Goal: Task Accomplishment & Management: Manage account settings

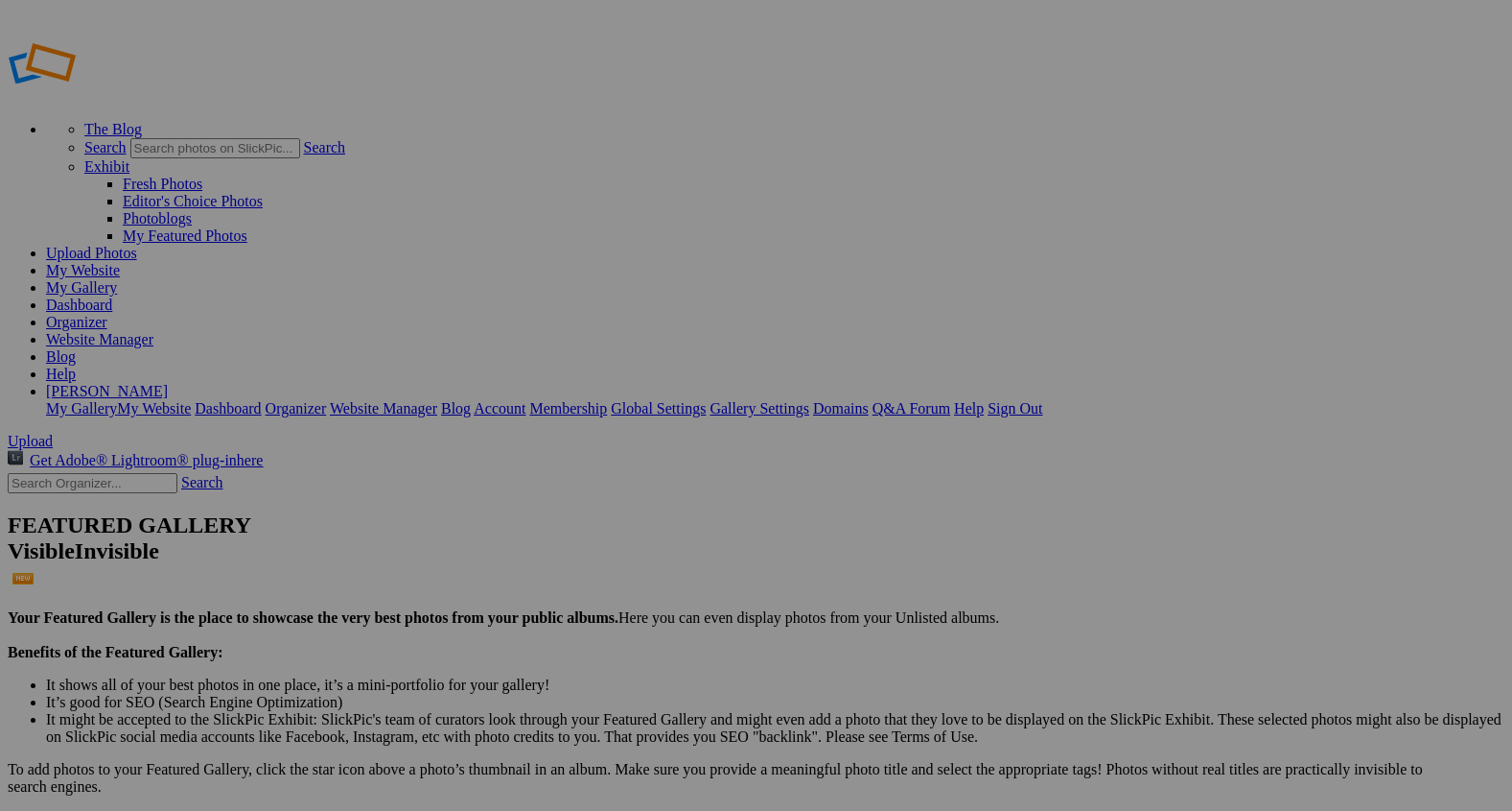
click at [53, 433] on span "Upload" at bounding box center [30, 441] width 45 height 16
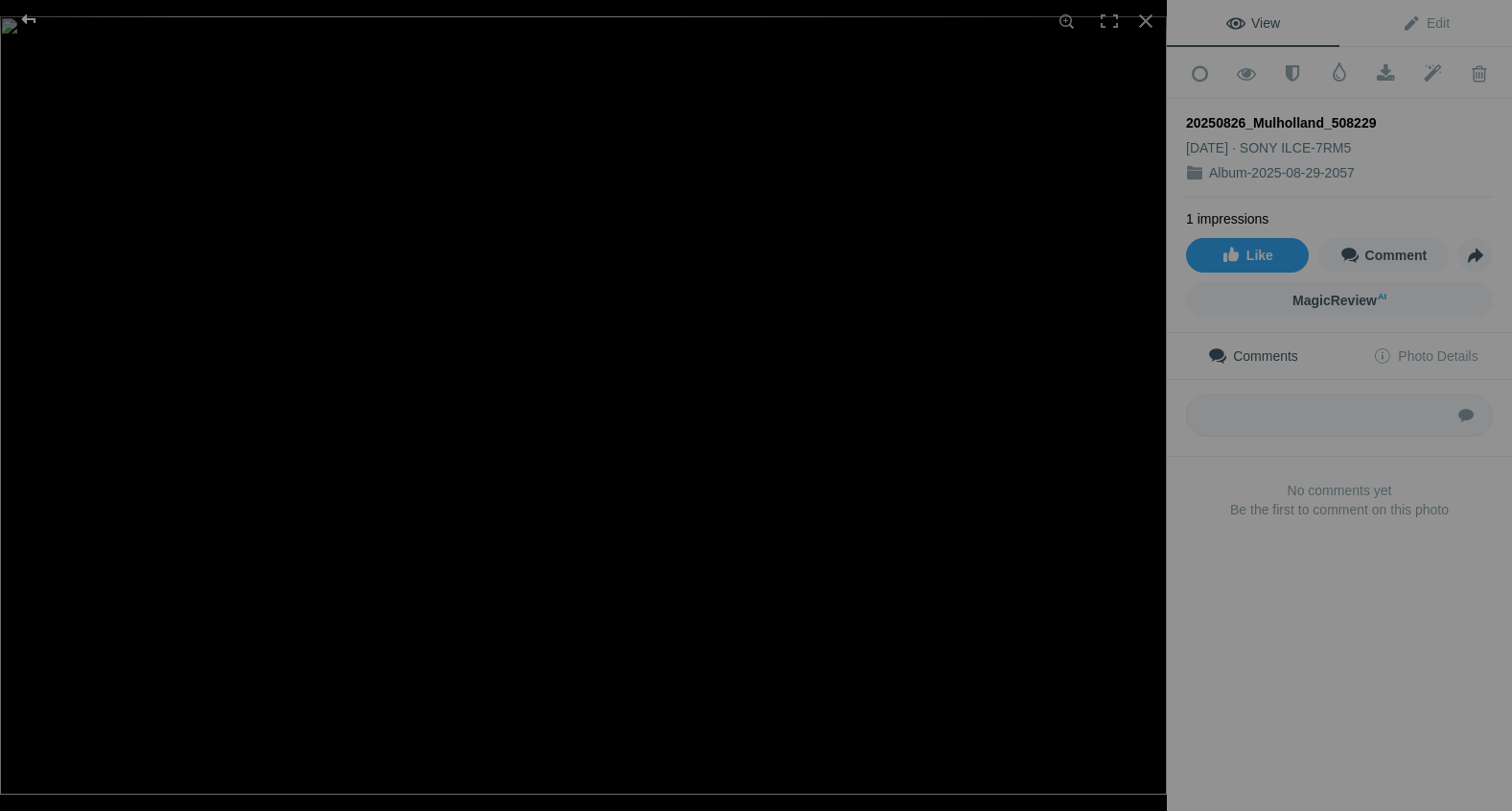
click at [28, 16] on div at bounding box center [28, 19] width 69 height 38
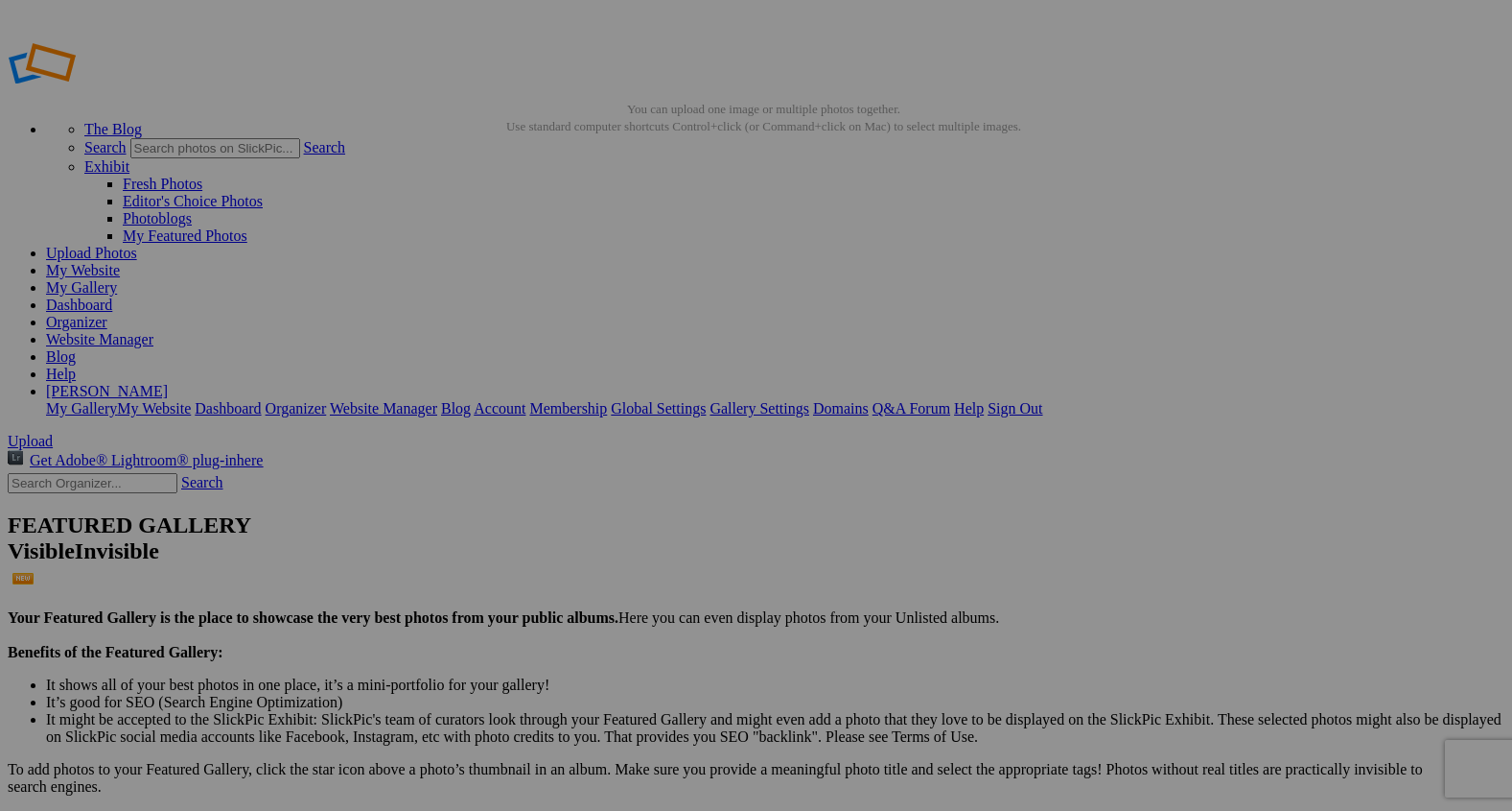
type input "2"
paste input "Western Bonds"
type input "Western Bonds"
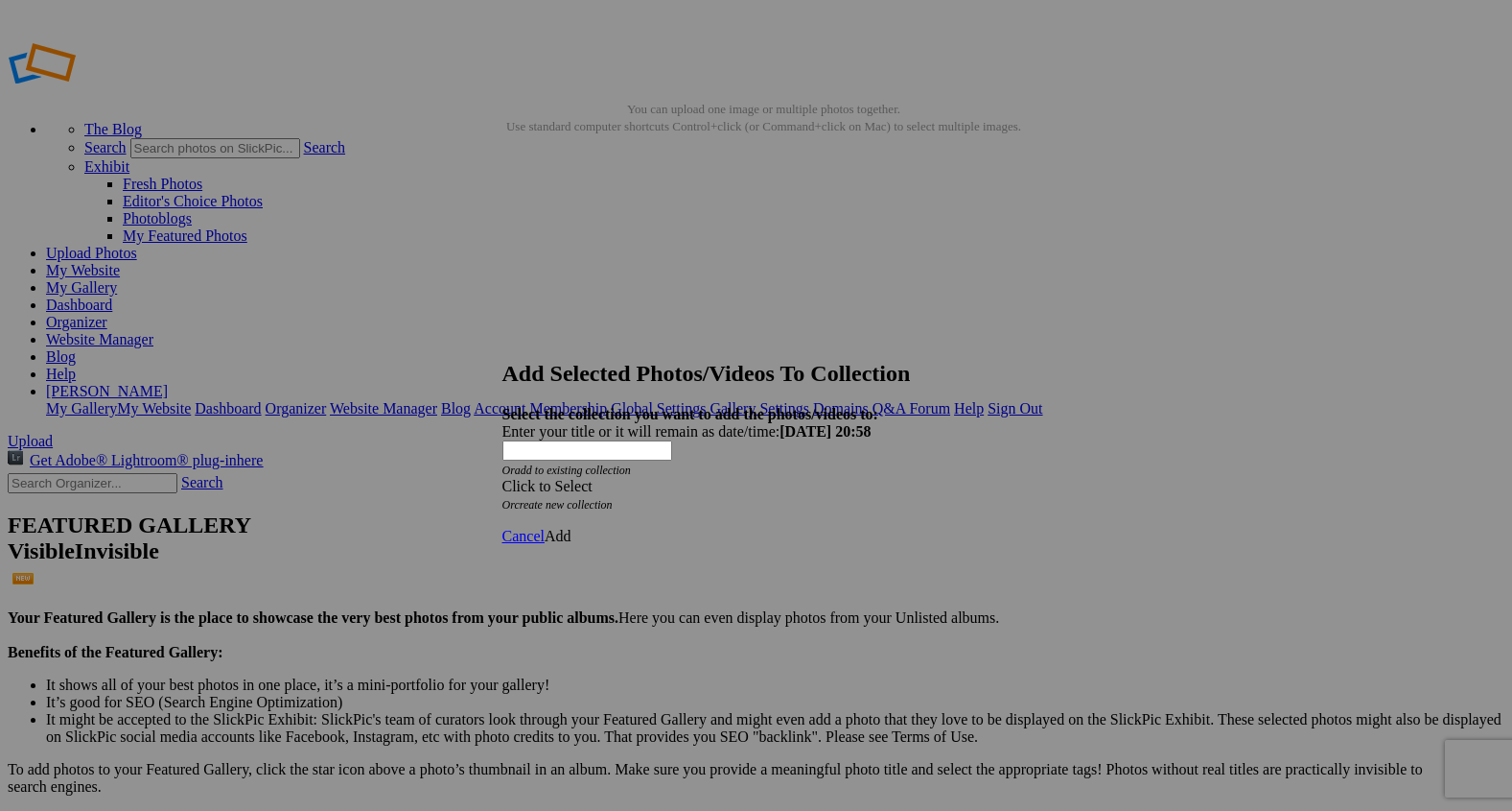
click at [503, 478] on span at bounding box center [503, 486] width 0 height 16
click at [750, 470] on link "Rocking Z [GEOGRAPHIC_DATA]" at bounding box center [697, 462] width 225 height 16
click at [571, 528] on span "Add" at bounding box center [558, 536] width 27 height 16
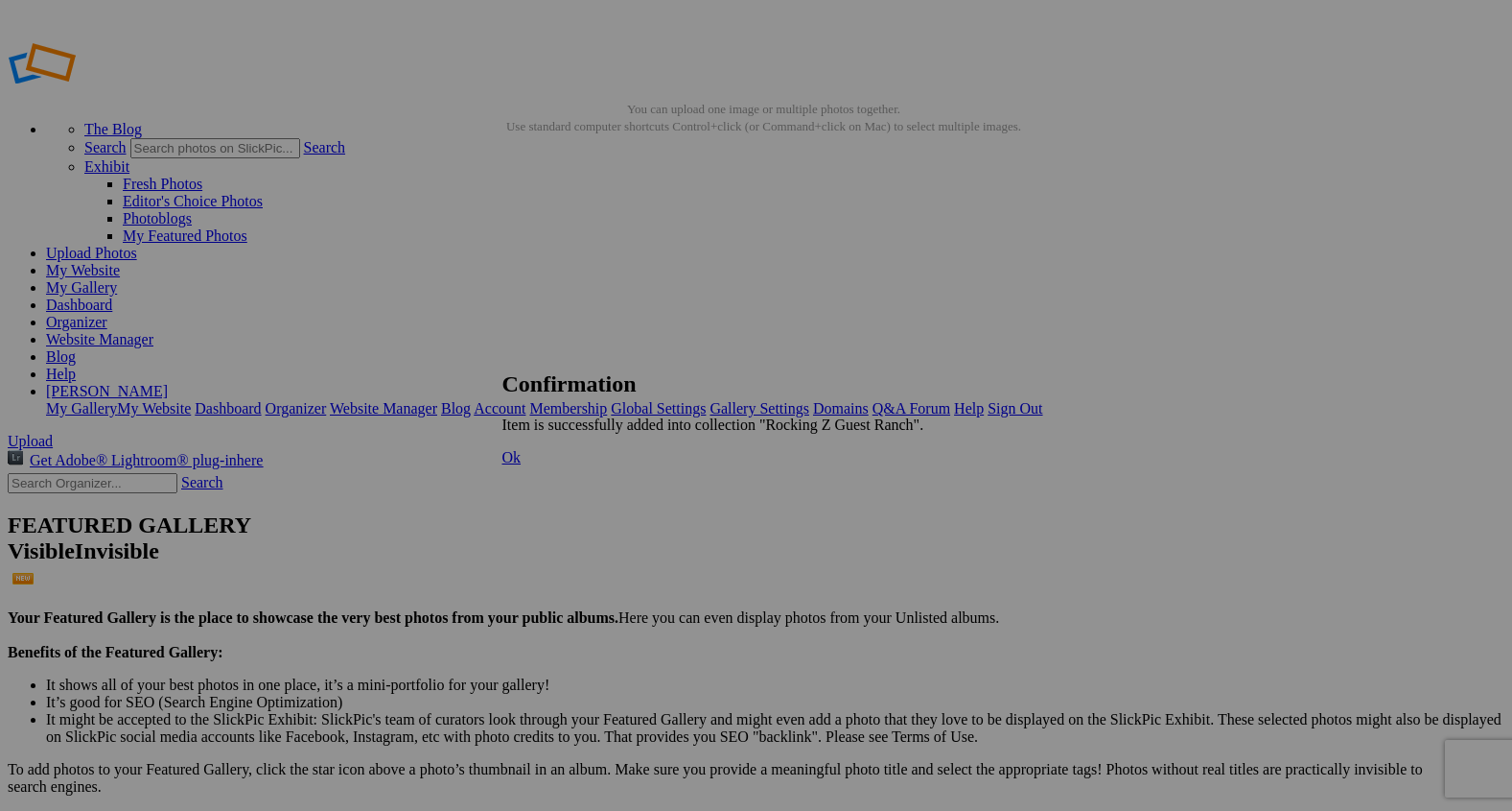
click at [522, 465] on span "Ok" at bounding box center [512, 457] width 19 height 16
click at [108, 313] on link "Organizer" at bounding box center [77, 321] width 62 height 16
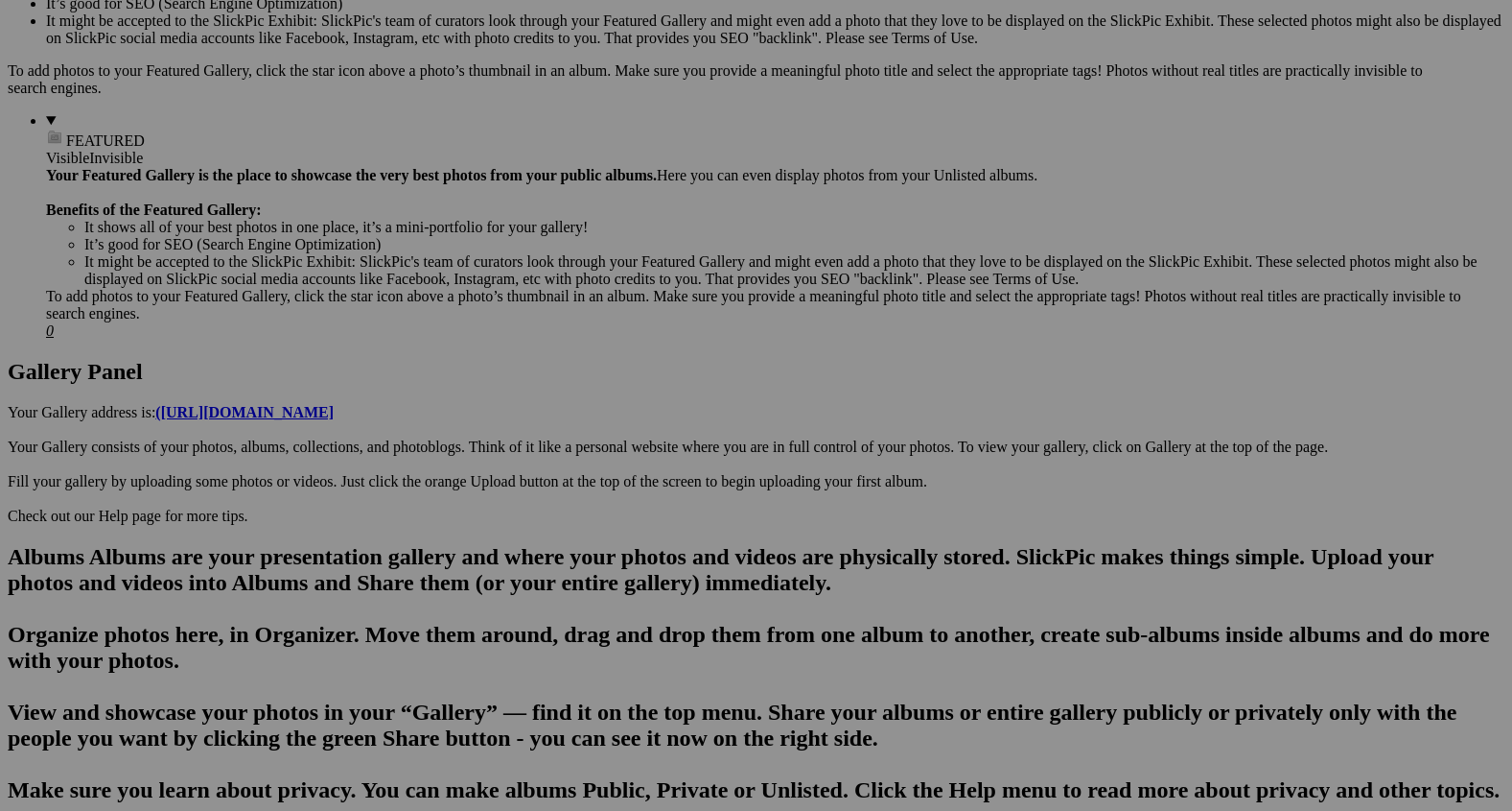
scroll to position [696, 0]
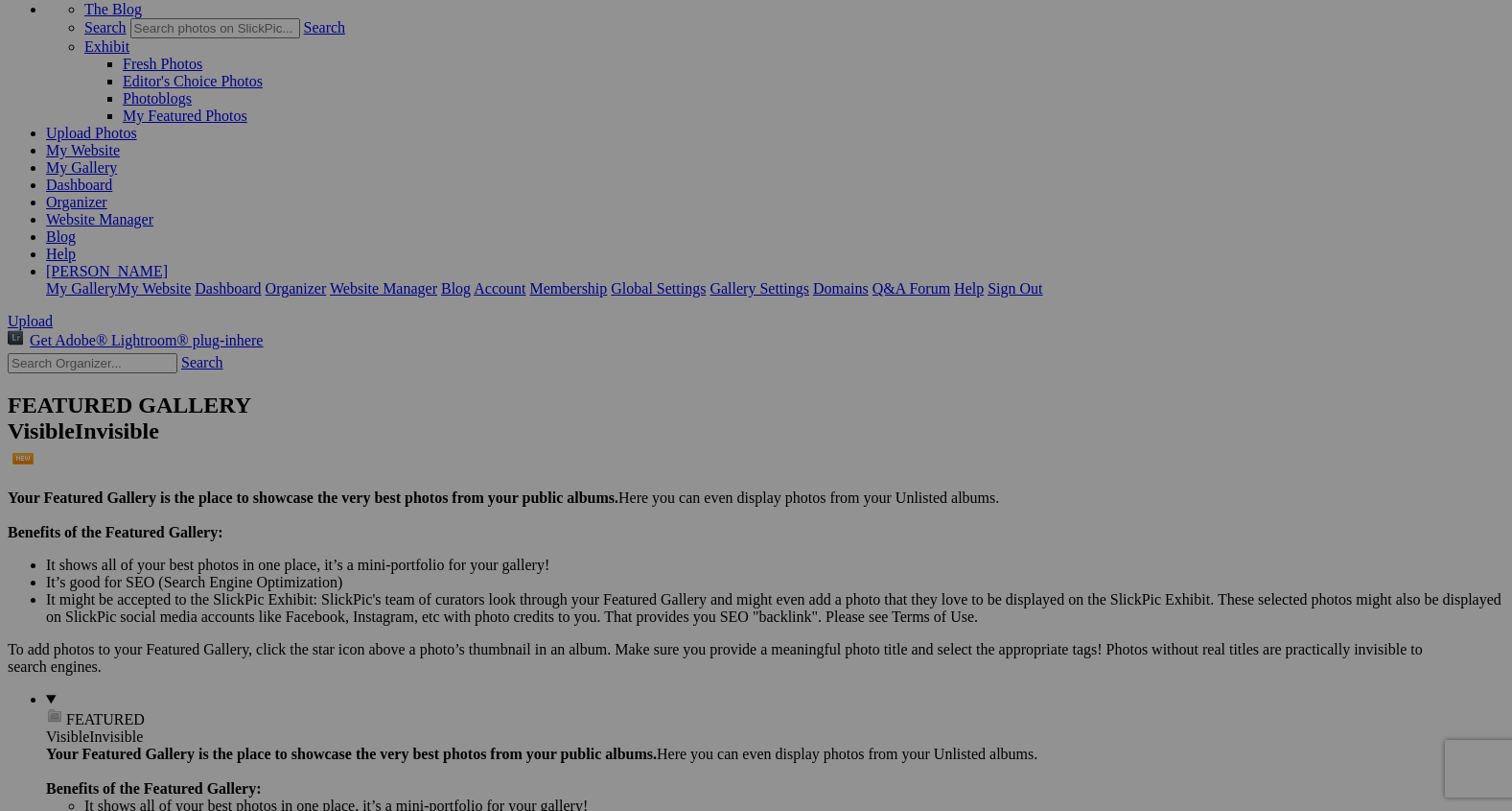
scroll to position [128, 0]
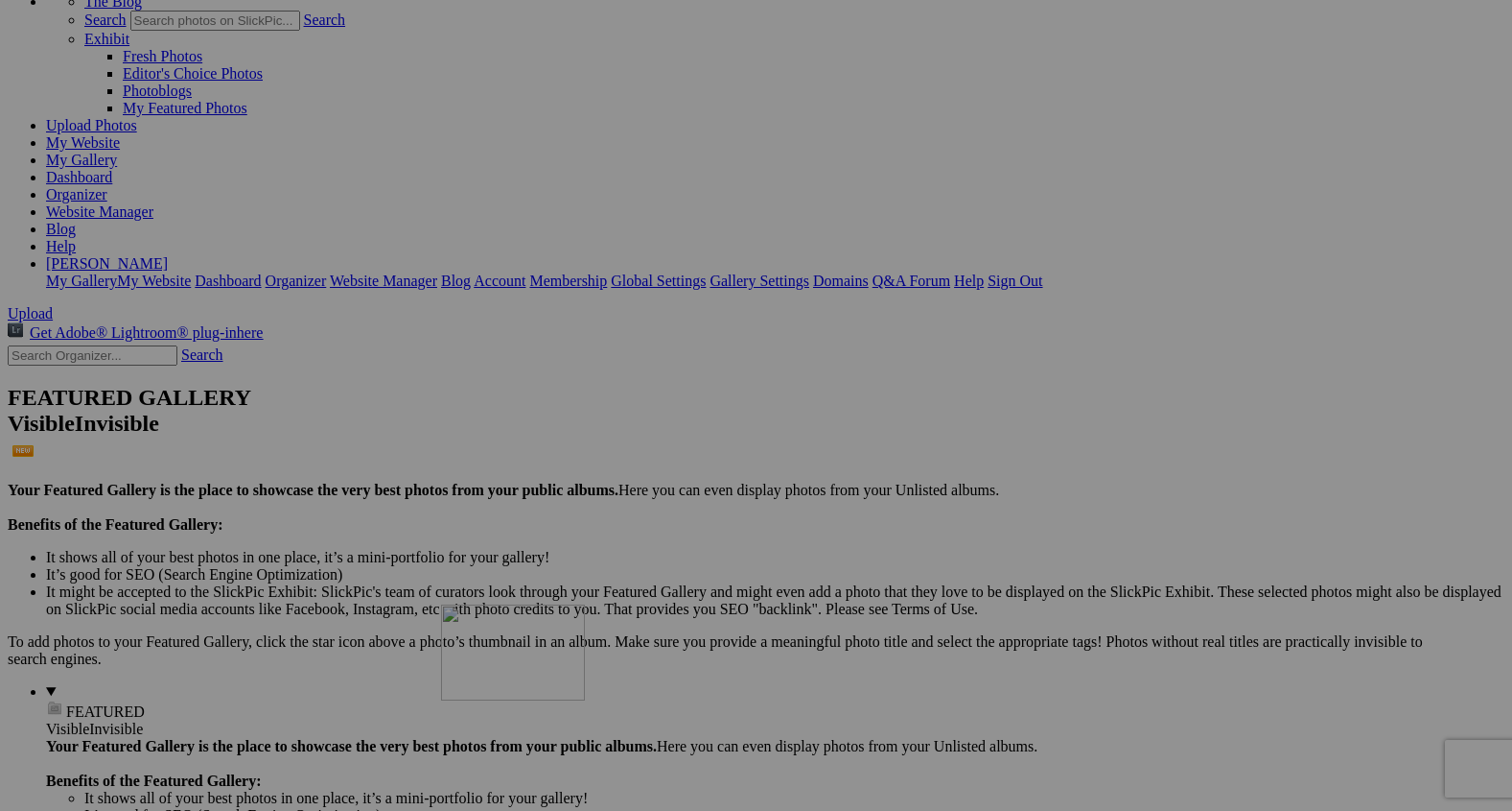
drag, startPoint x: 356, startPoint y: 204, endPoint x: 733, endPoint y: 776, distance: 685.1
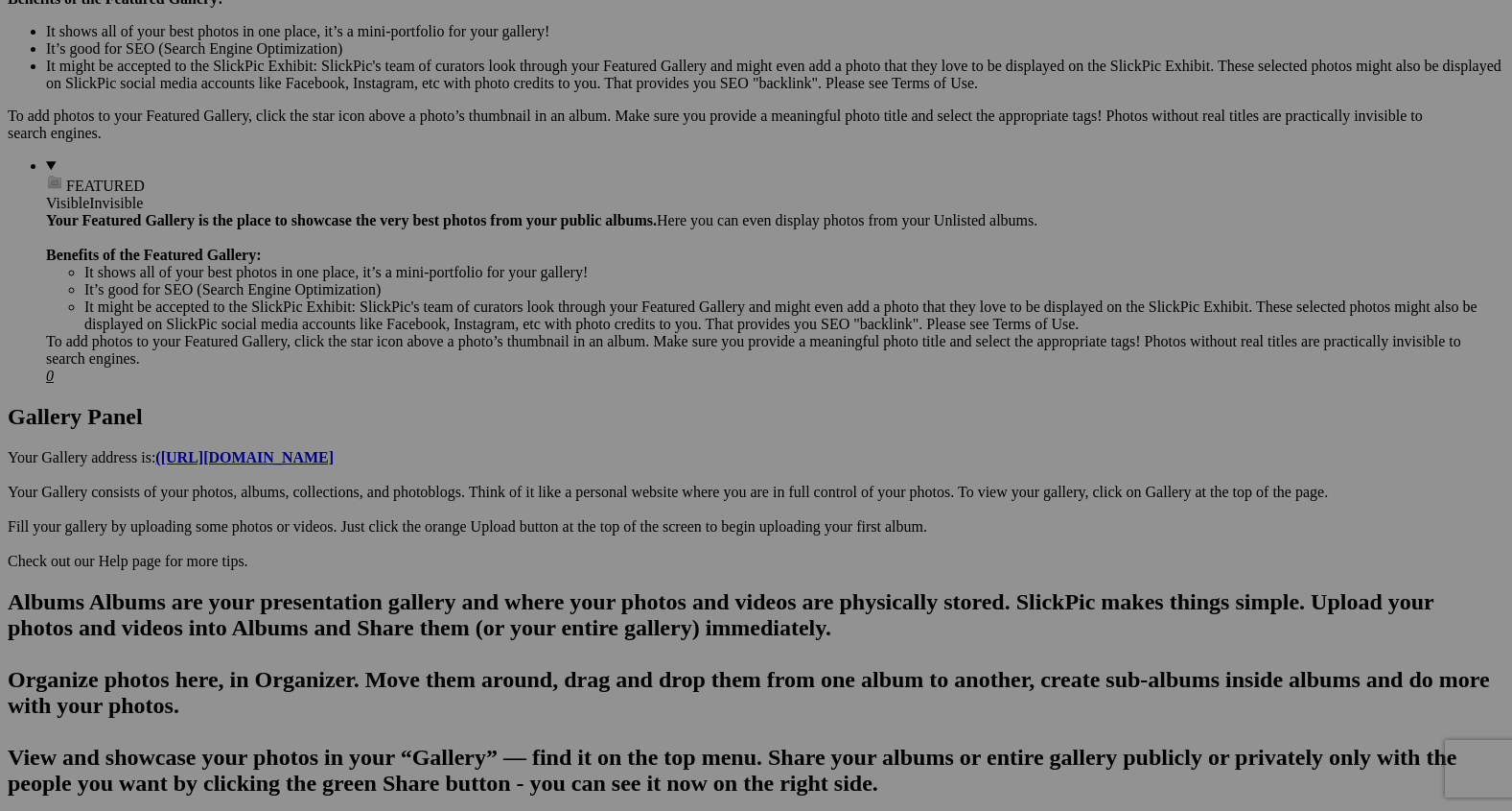
scroll to position [654, 0]
drag, startPoint x: 706, startPoint y: 161, endPoint x: 799, endPoint y: 662, distance: 509.6
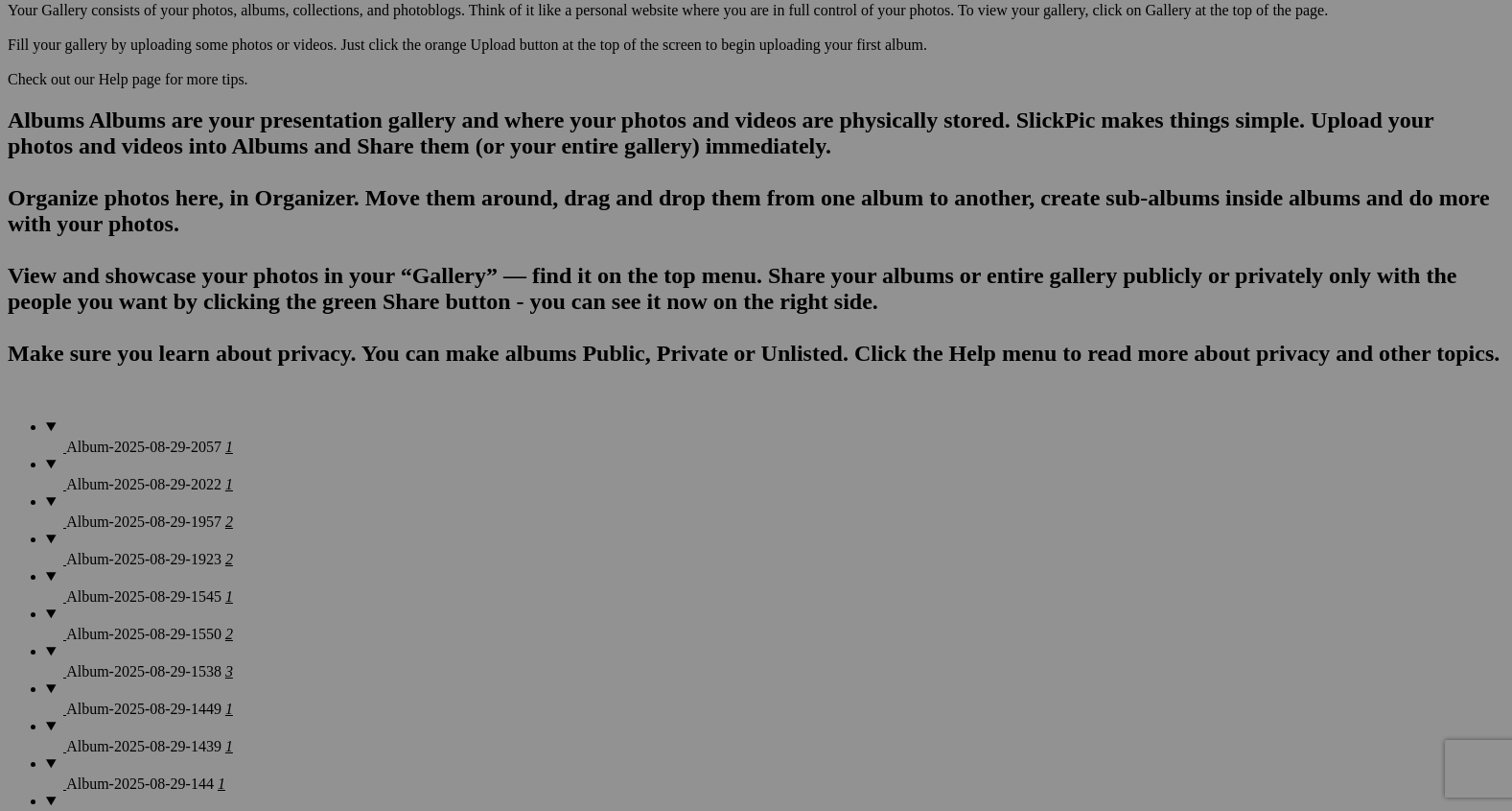
scroll to position [1174, 0]
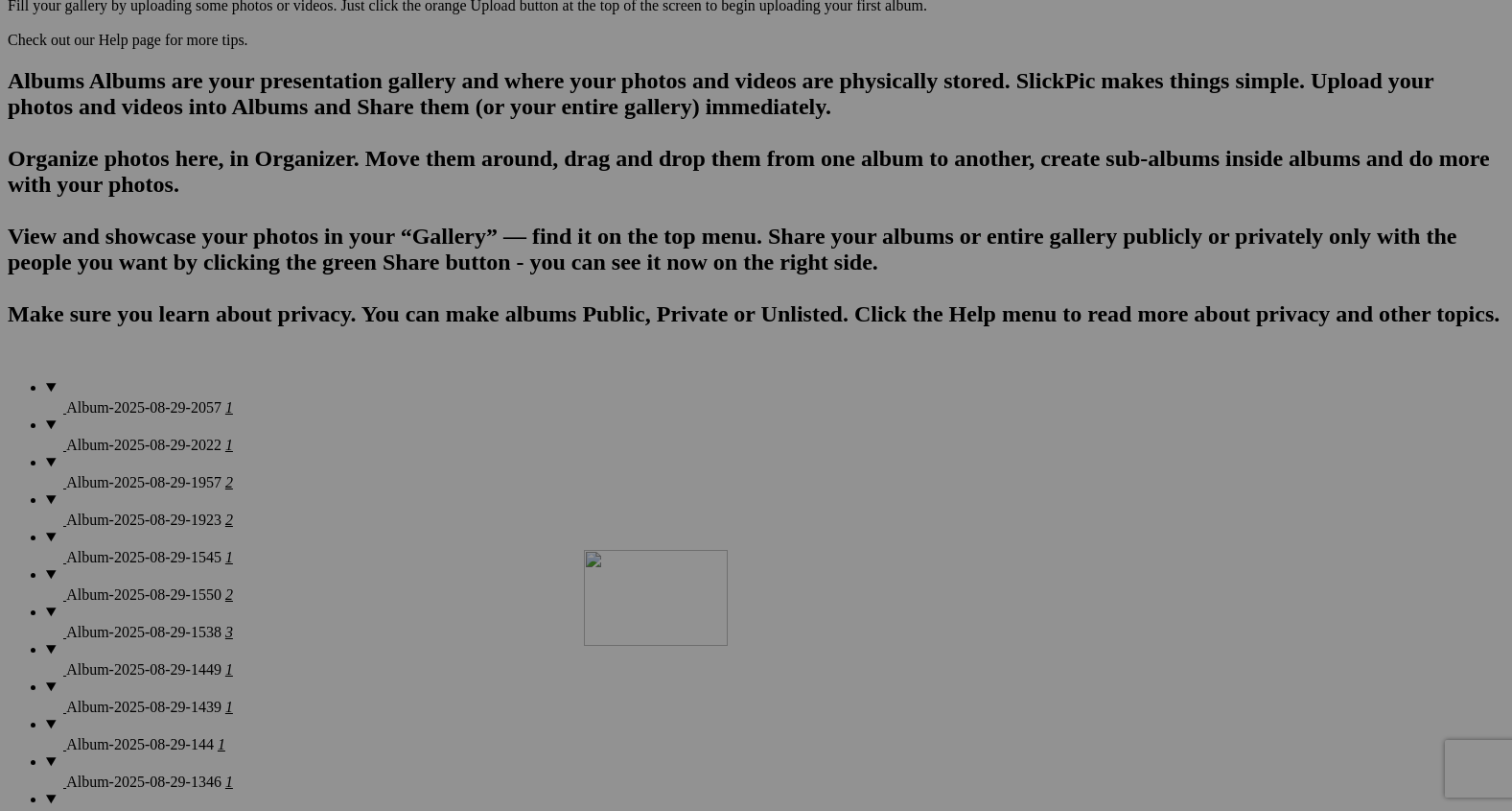
drag, startPoint x: 858, startPoint y: 138, endPoint x: 862, endPoint y: 728, distance: 590.0
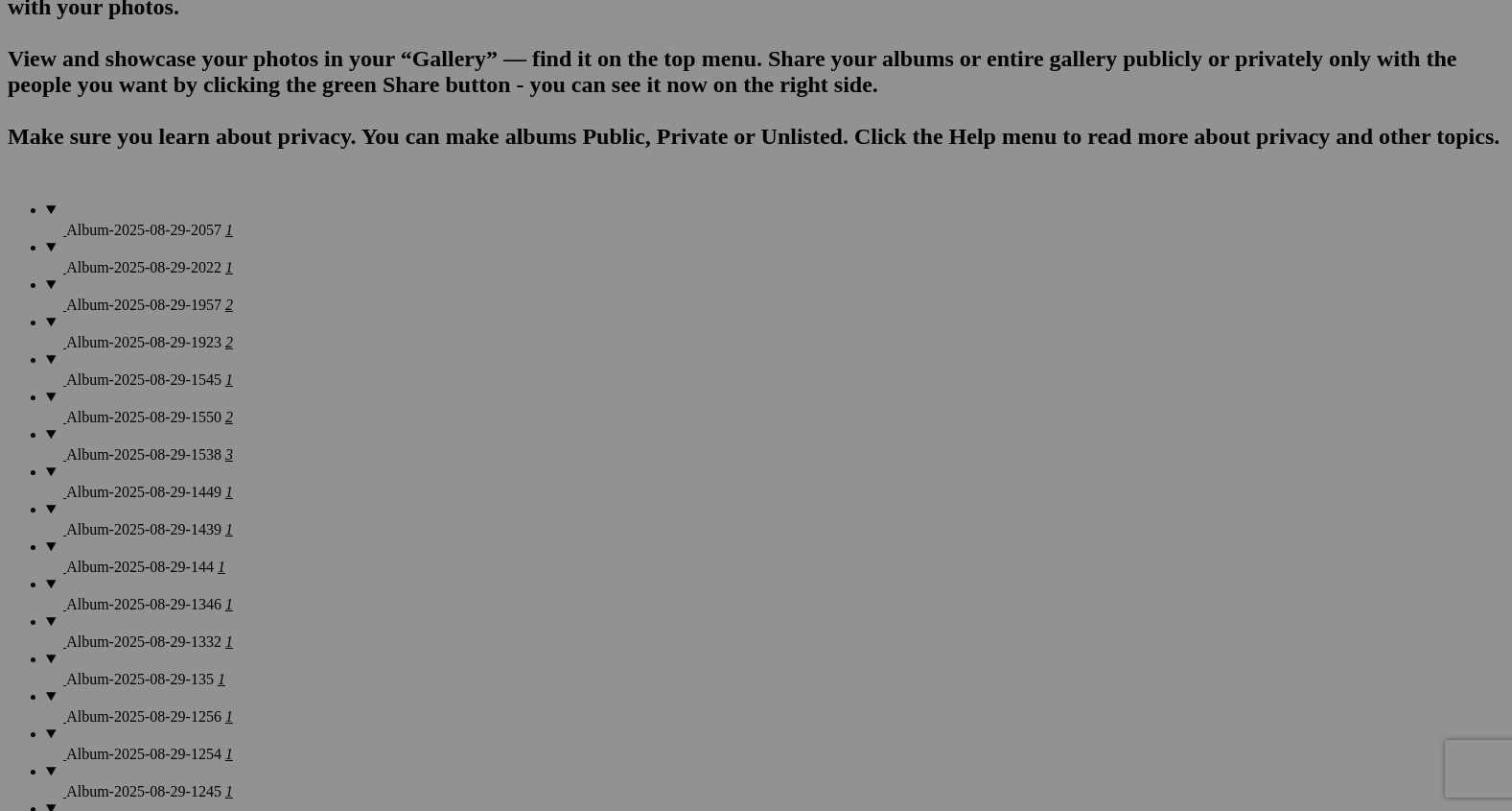
scroll to position [1353, 0]
drag, startPoint x: 879, startPoint y: 426, endPoint x: 891, endPoint y: 707, distance: 281.3
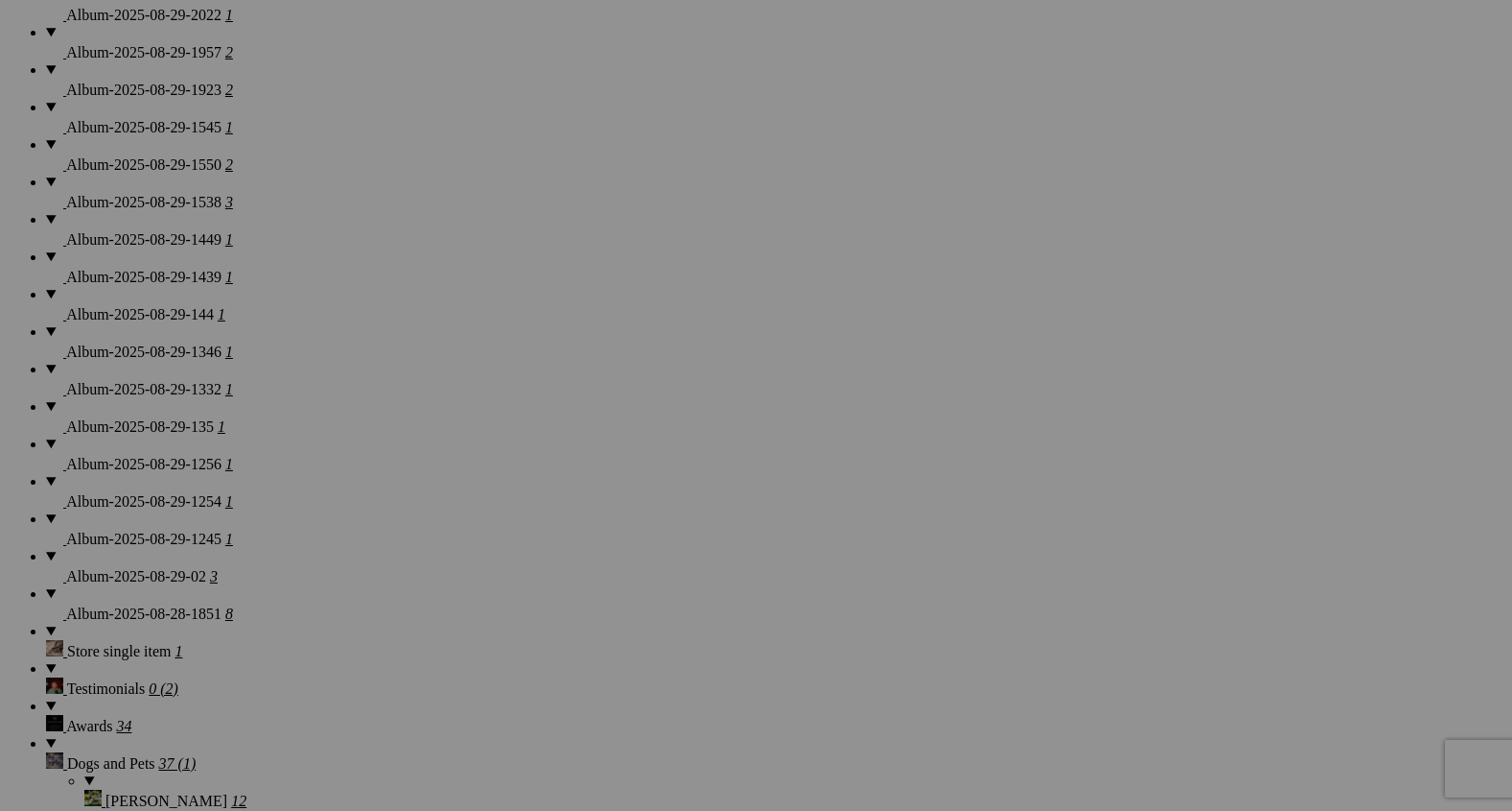
scroll to position [1612, 0]
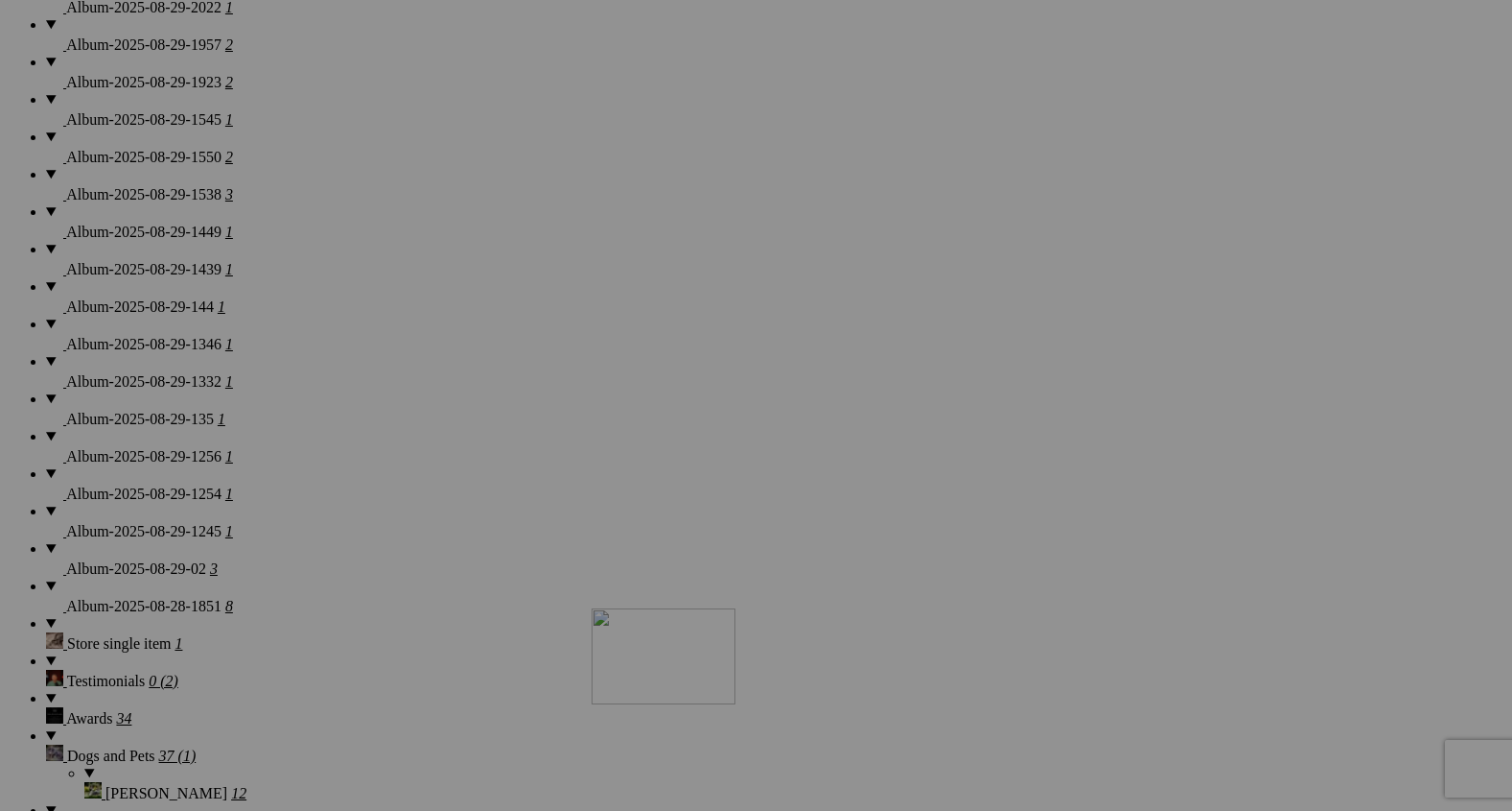
drag, startPoint x: 867, startPoint y: 499, endPoint x: 870, endPoint y: 775, distance: 276.0
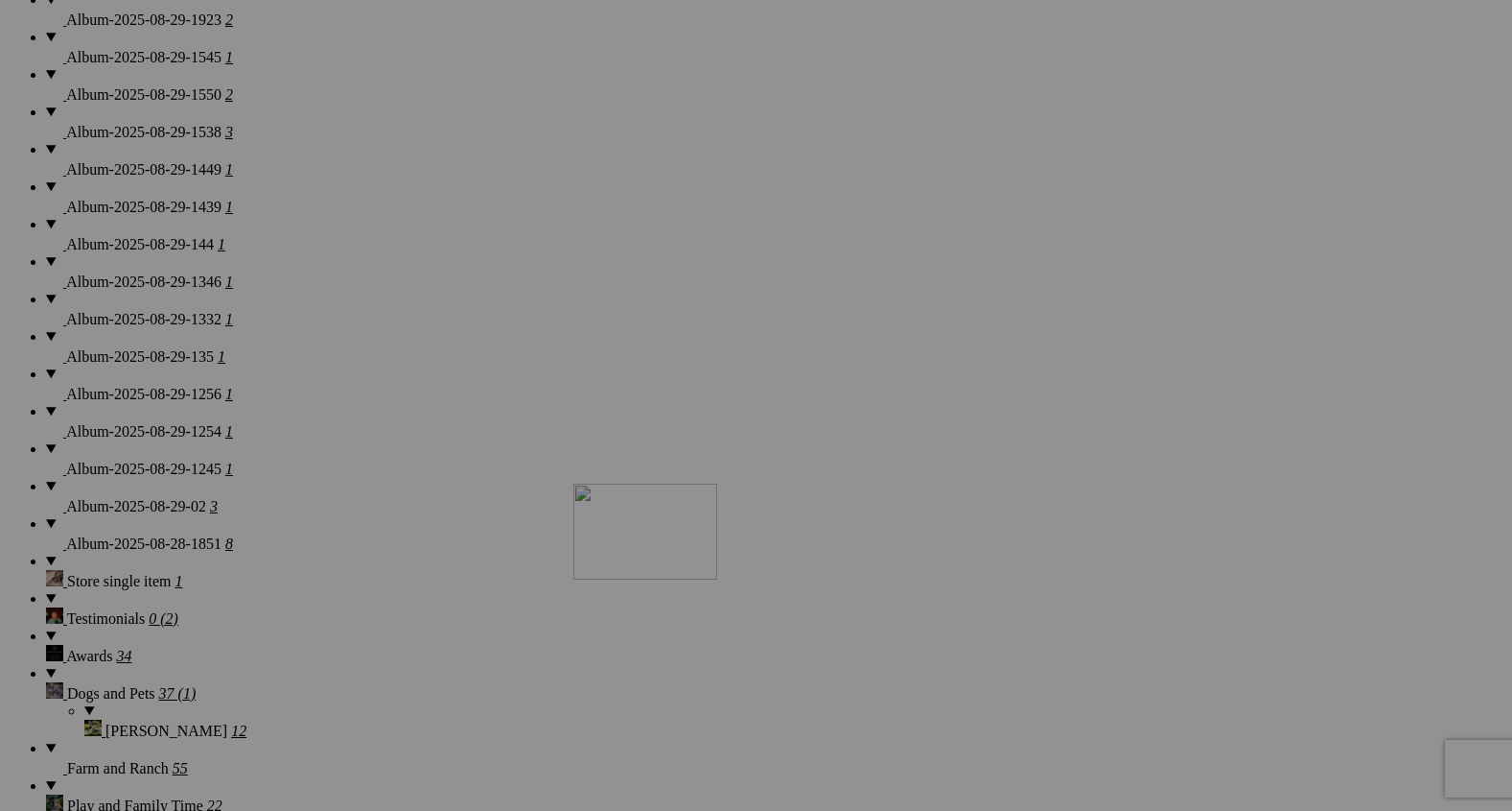
drag, startPoint x: 850, startPoint y: 629, endPoint x: 858, endPoint y: 767, distance: 138.2
drag, startPoint x: 844, startPoint y: 642, endPoint x: 1317, endPoint y: 637, distance: 473.0
drag, startPoint x: 1189, startPoint y: 586, endPoint x: 1362, endPoint y: 574, distance: 173.4
drag, startPoint x: 1214, startPoint y: 613, endPoint x: 1389, endPoint y: 600, distance: 175.5
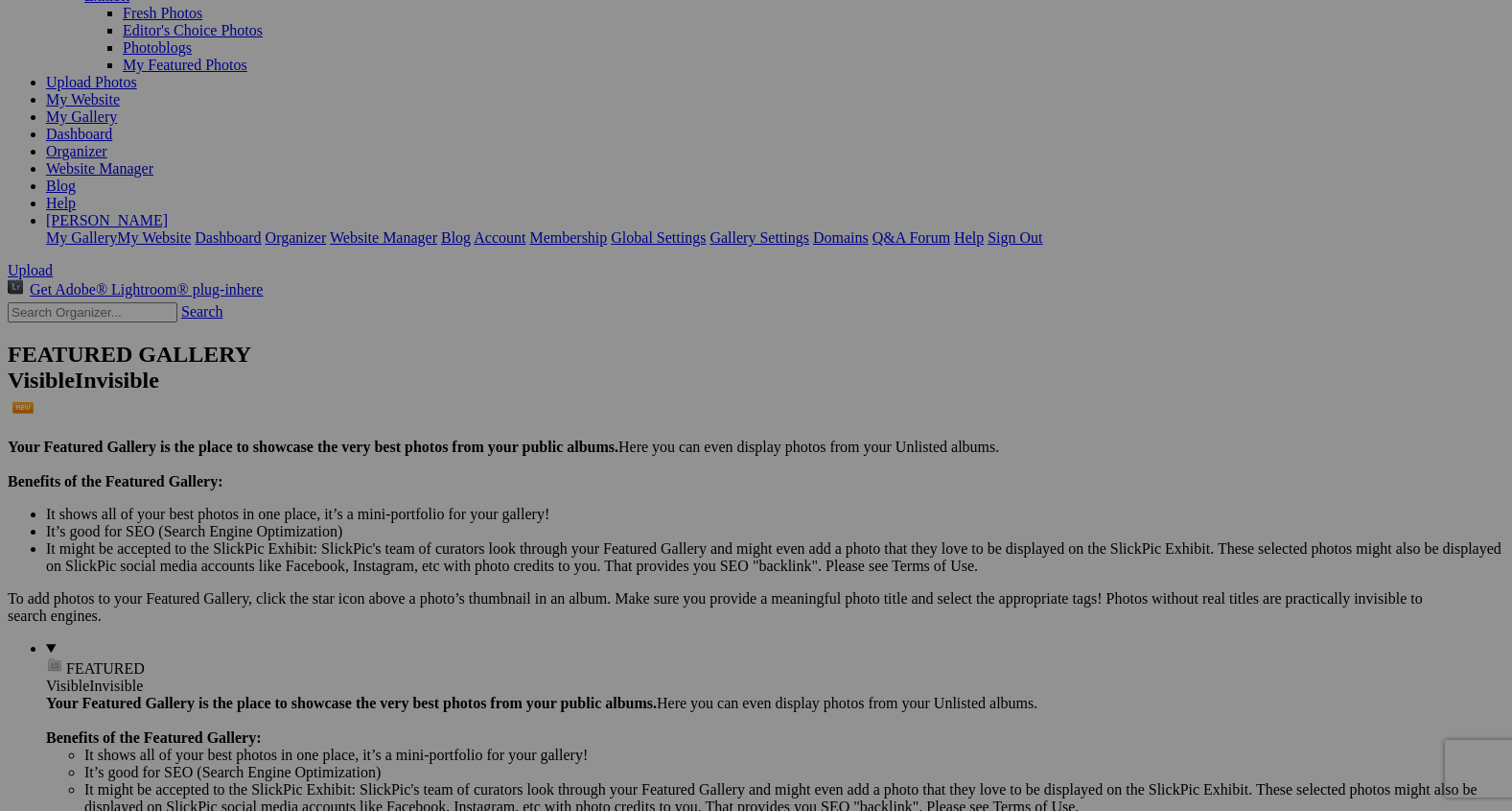
scroll to position [0, 0]
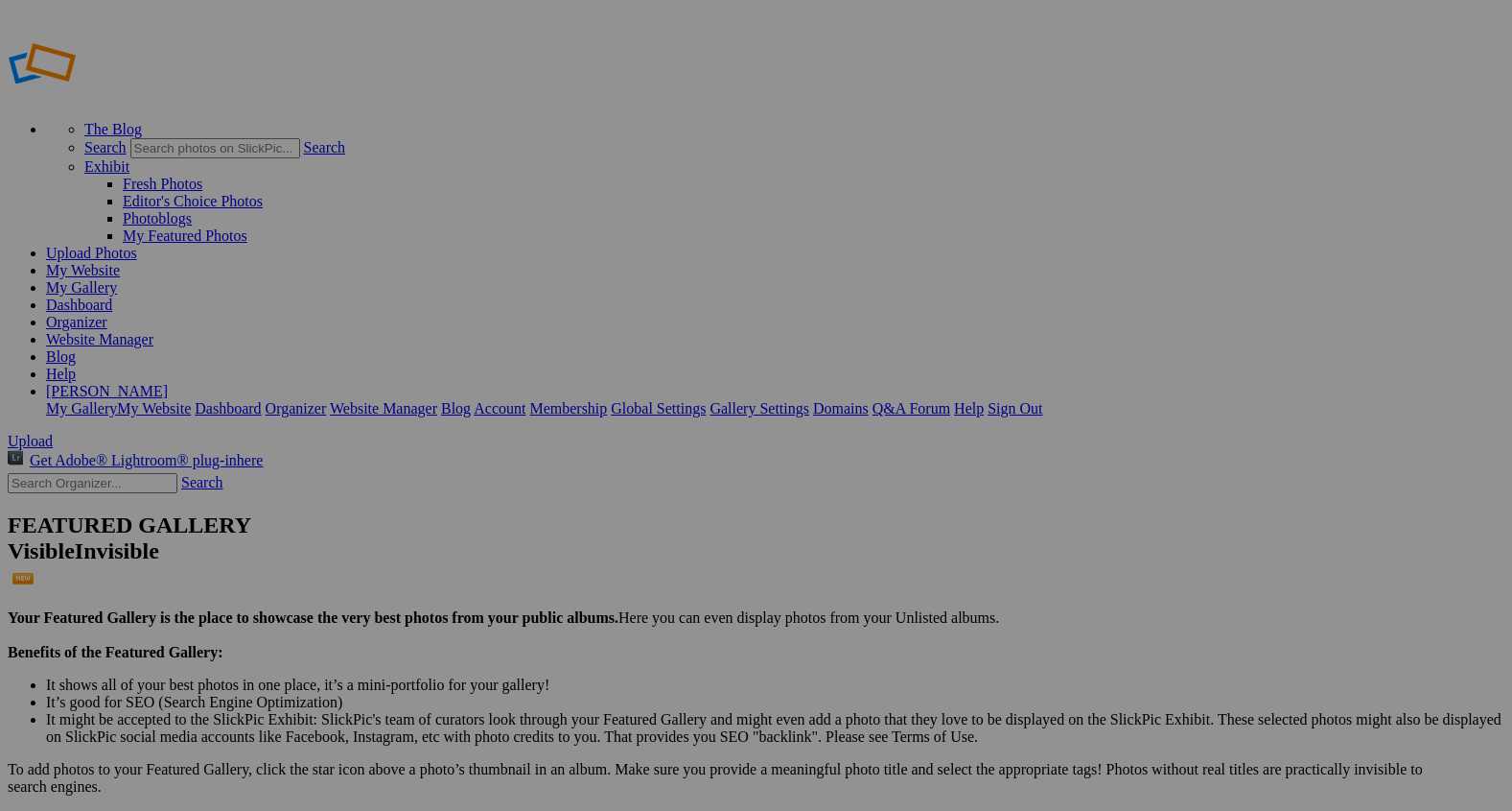
click at [53, 433] on span "Upload" at bounding box center [30, 441] width 45 height 16
type input "2"
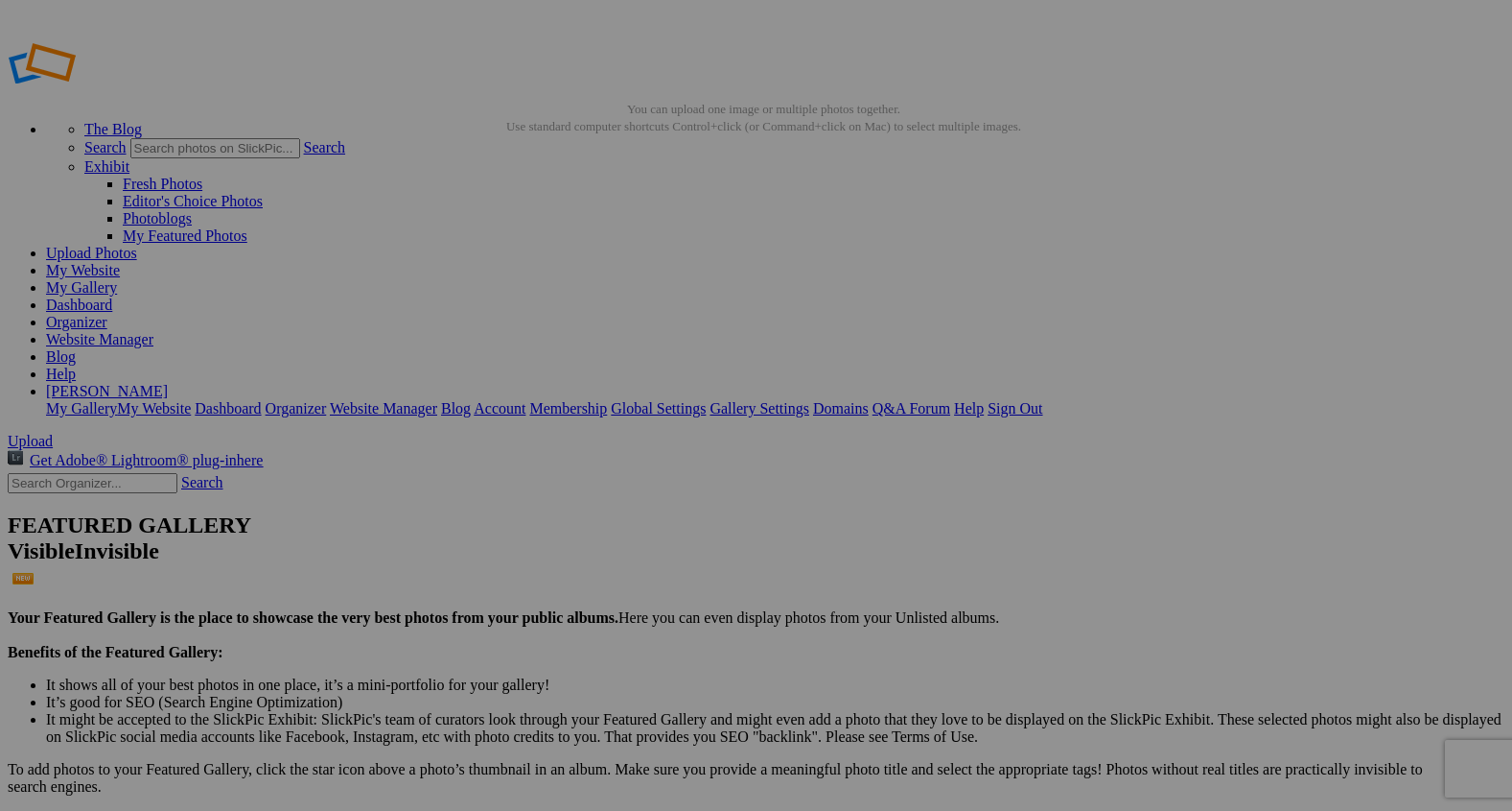
paste input "Cowgirls of the West"
type input "Cowgirls of the West"
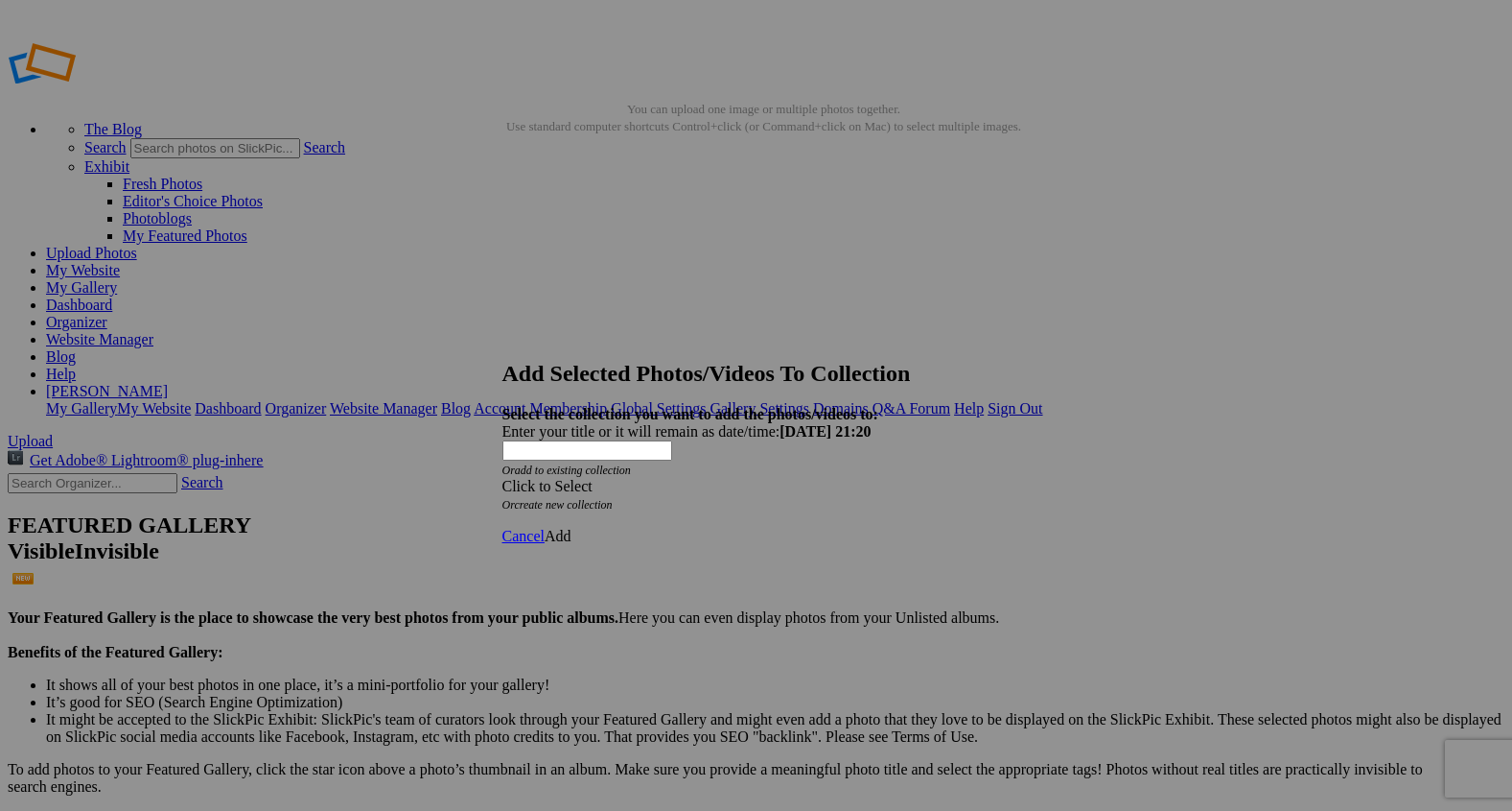
click at [503, 478] on span at bounding box center [503, 486] width 0 height 16
click at [766, 468] on link "Rocking Z [GEOGRAPHIC_DATA]" at bounding box center [697, 462] width 225 height 16
click at [571, 528] on span "Add" at bounding box center [558, 536] width 27 height 16
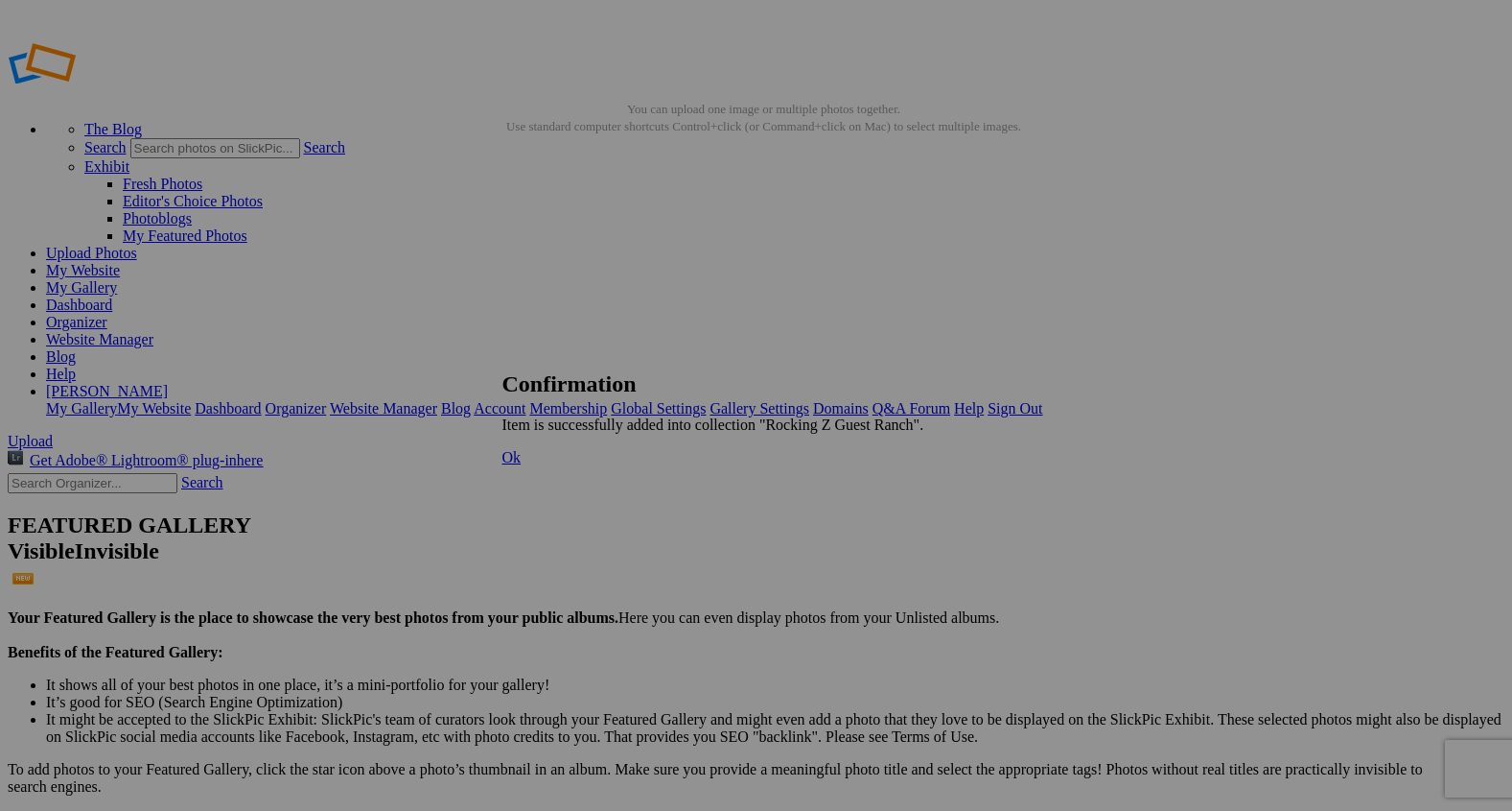
click at [522, 465] on span "Ok" at bounding box center [512, 457] width 19 height 16
click at [108, 313] on link "Organizer" at bounding box center [77, 321] width 62 height 16
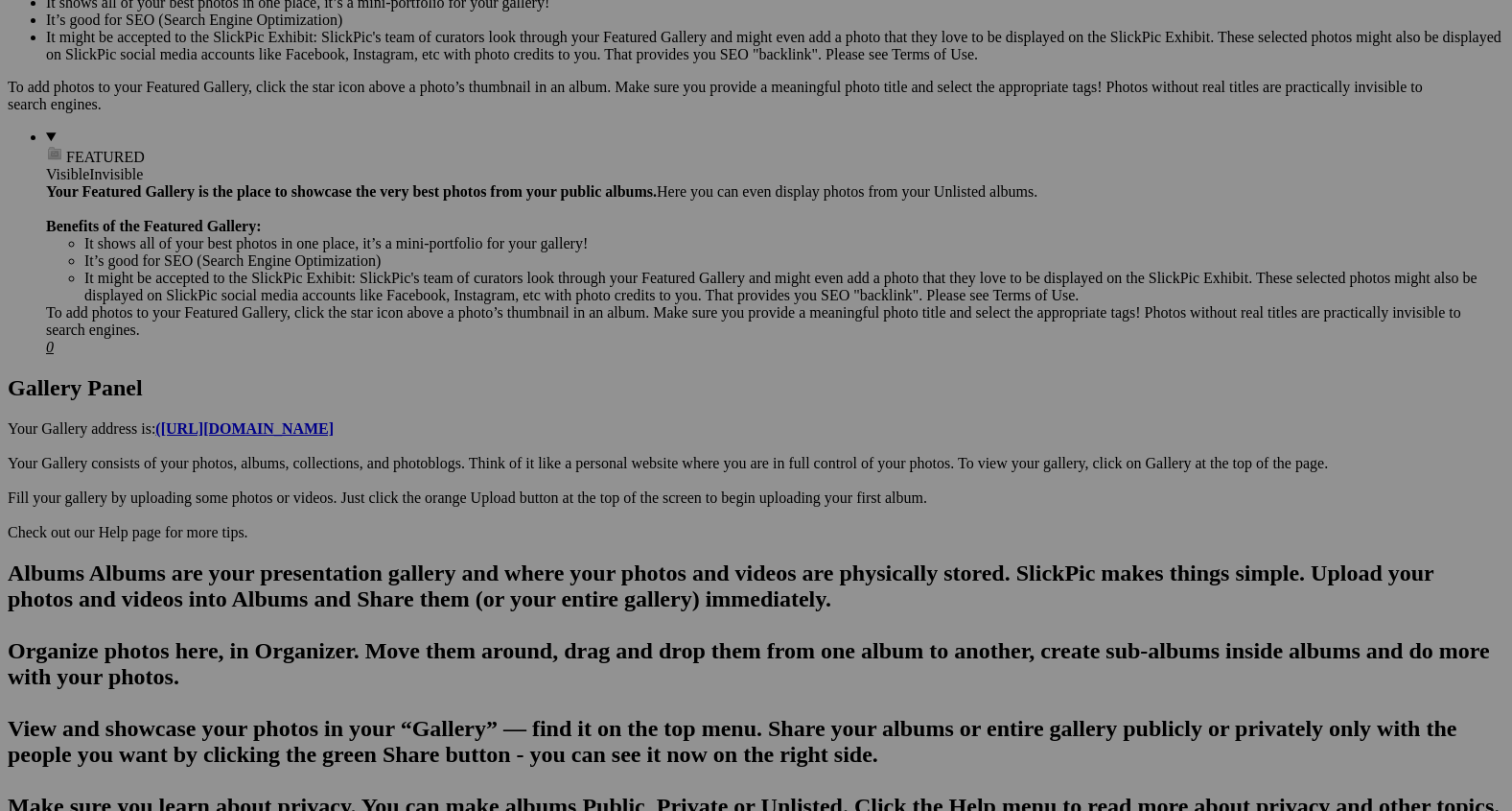
scroll to position [646, 0]
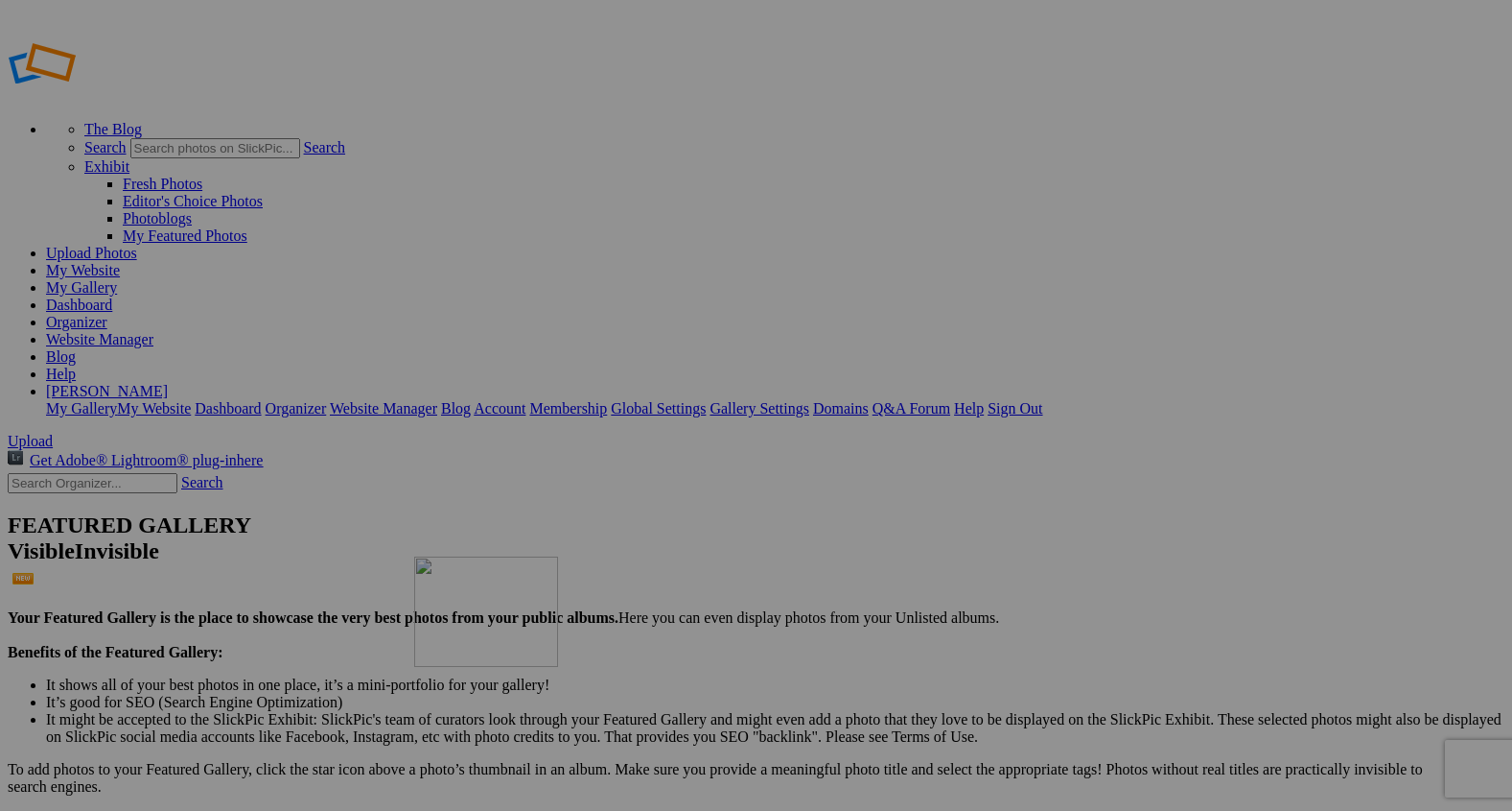
drag, startPoint x: 367, startPoint y: 289, endPoint x: 701, endPoint y: 681, distance: 515.0
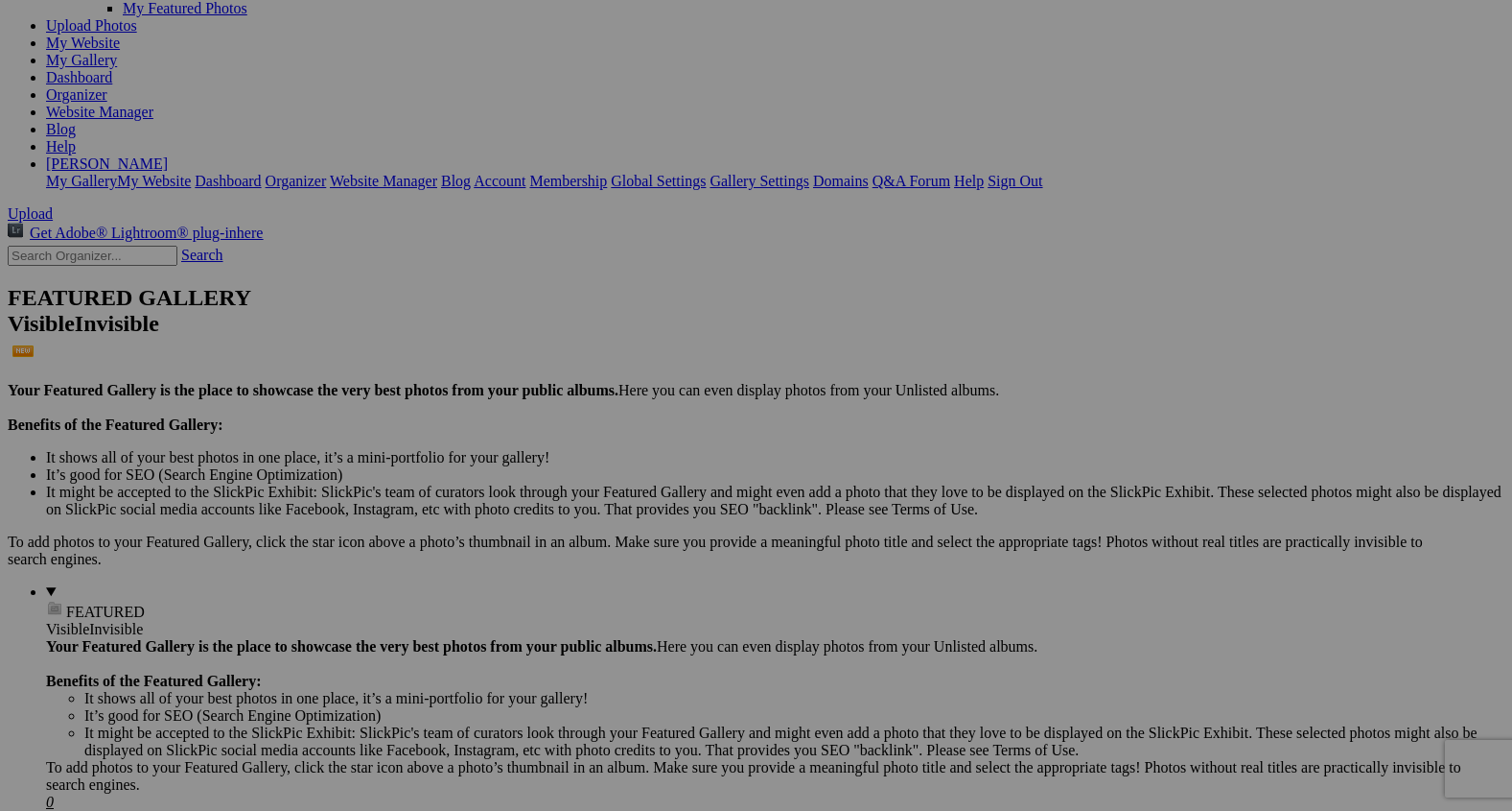
scroll to position [237, 0]
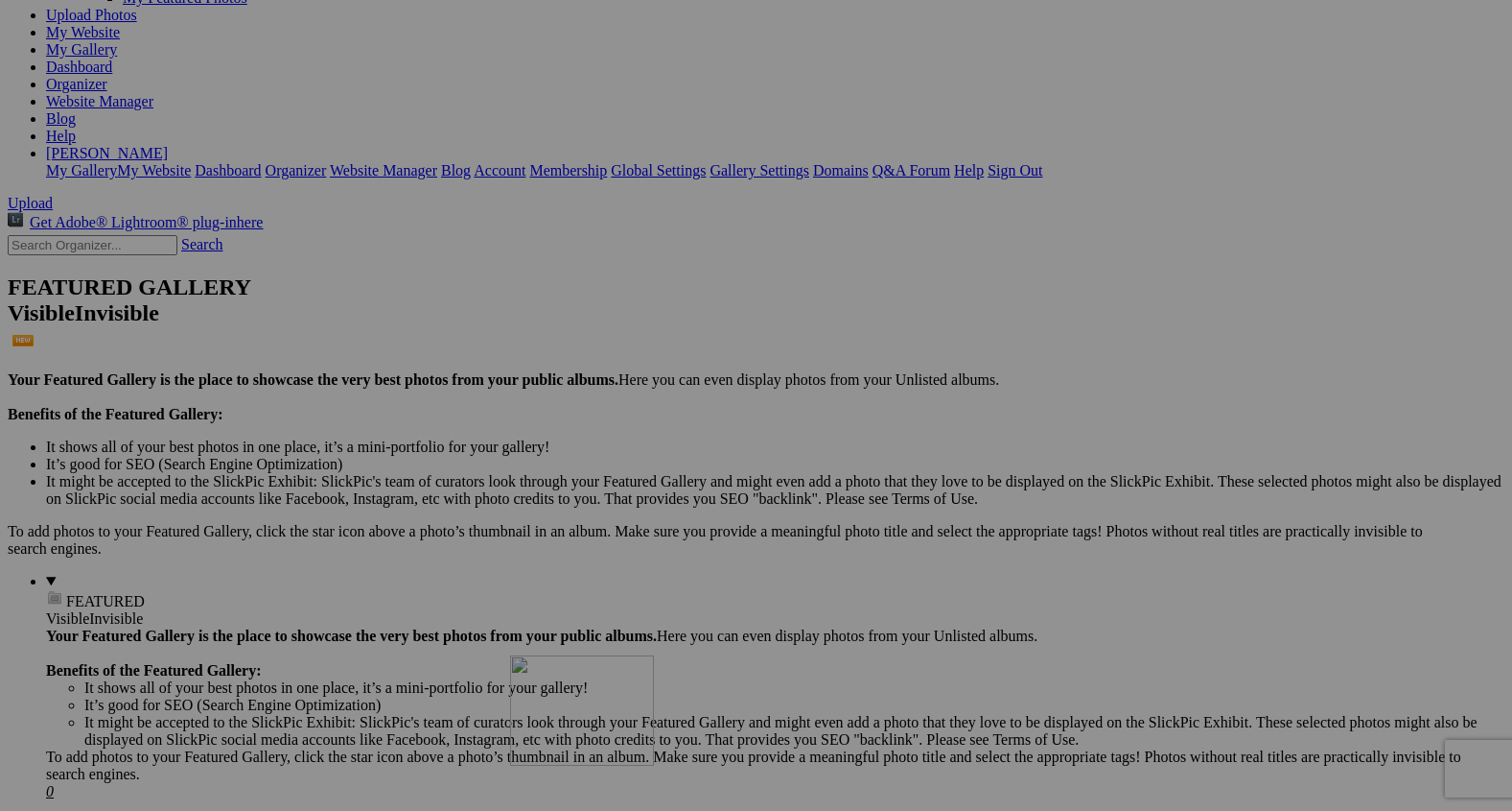
drag, startPoint x: 547, startPoint y: 563, endPoint x: 869, endPoint y: 880, distance: 451.9
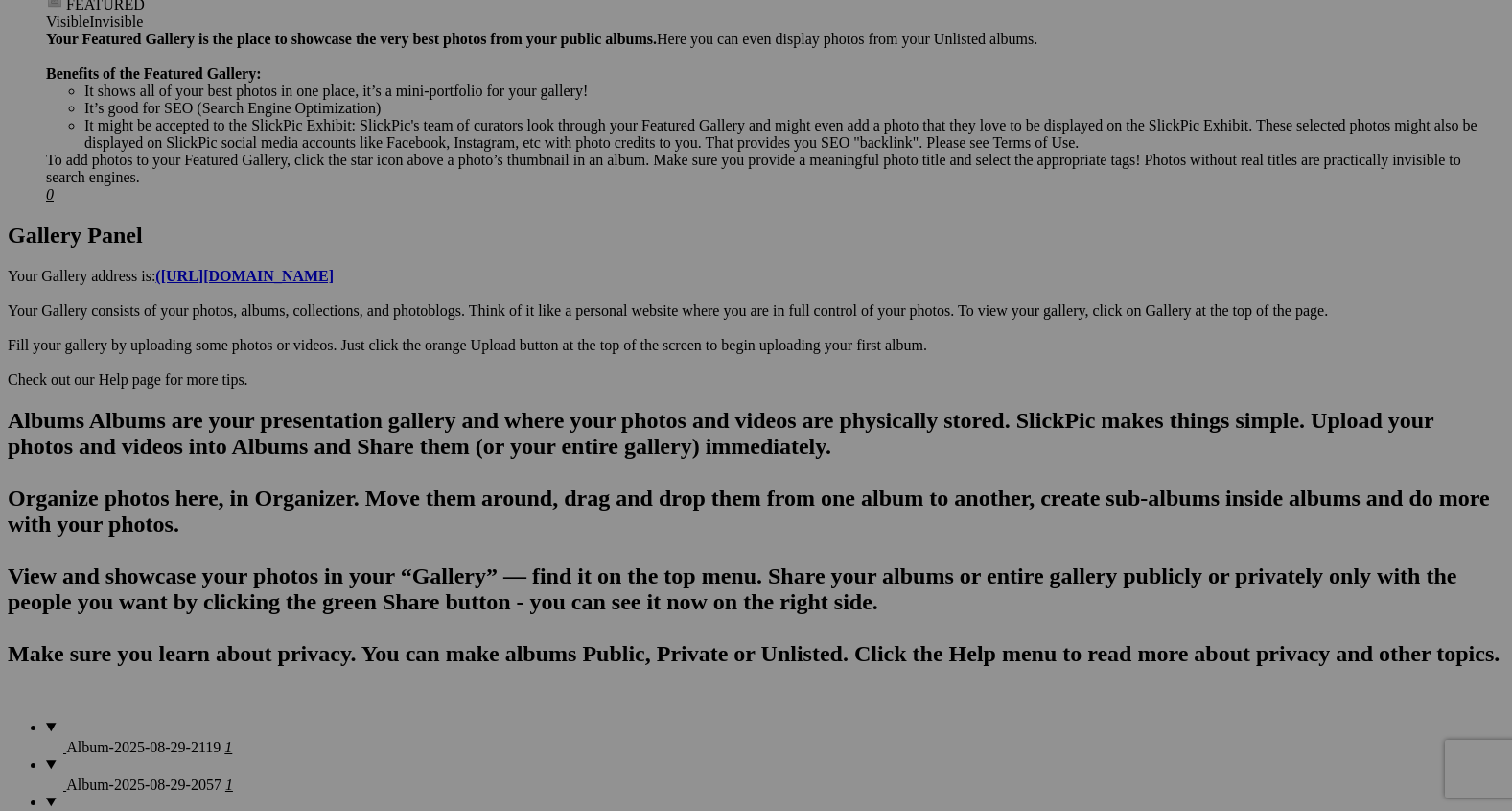
scroll to position [900, 0]
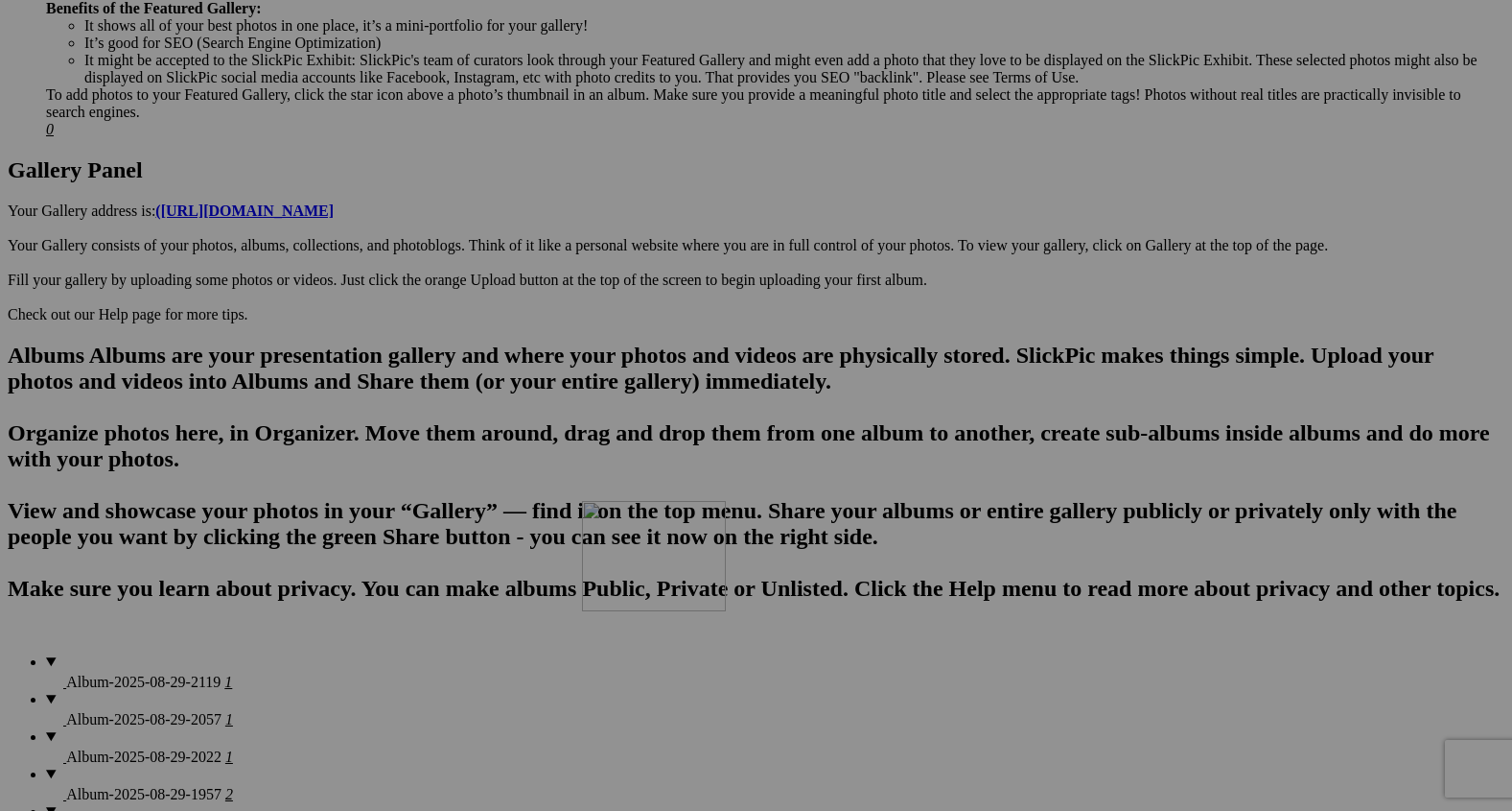
drag, startPoint x: 710, startPoint y: 143, endPoint x: 879, endPoint y: 683, distance: 565.8
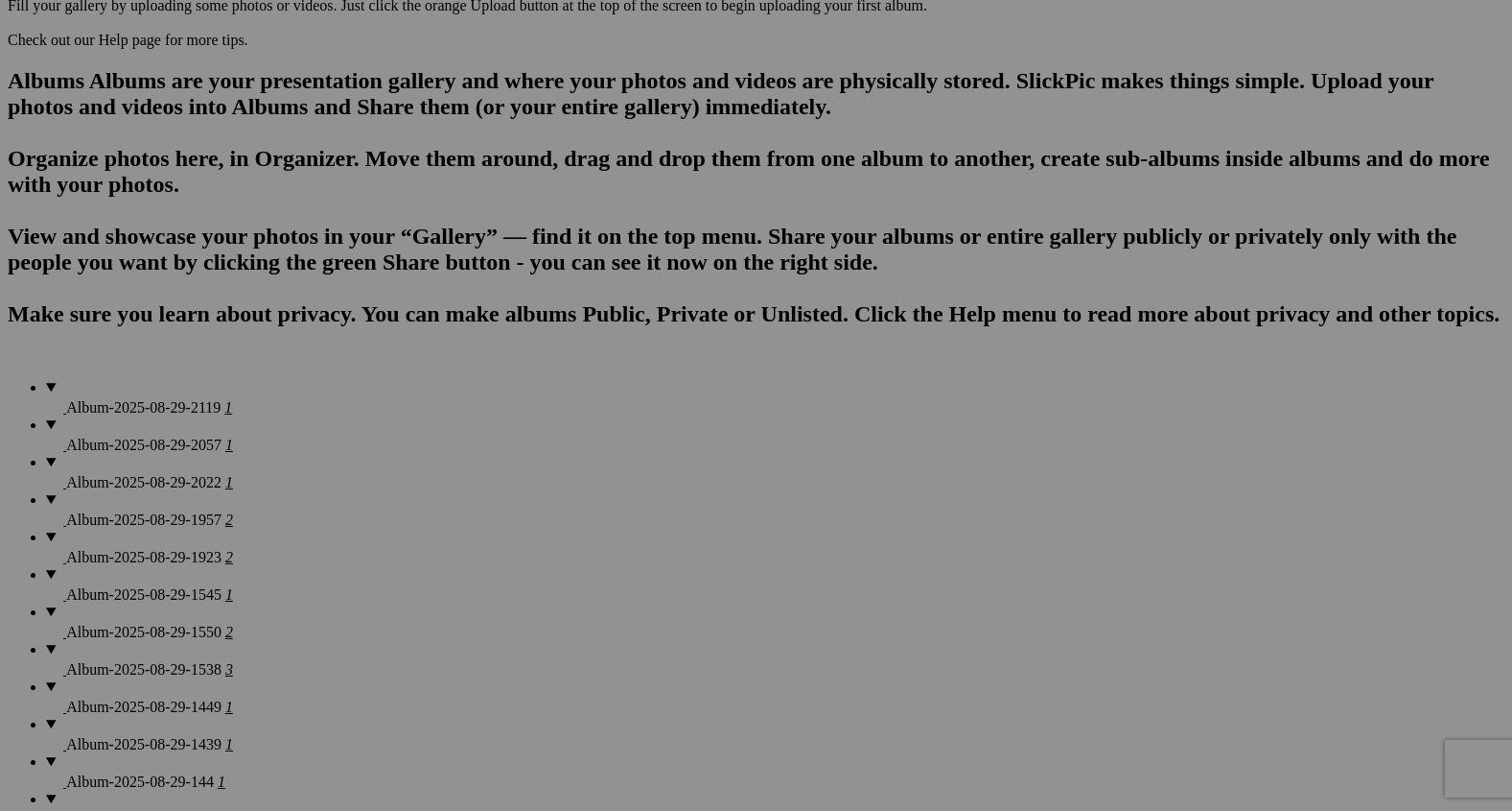
scroll to position [1217, 0]
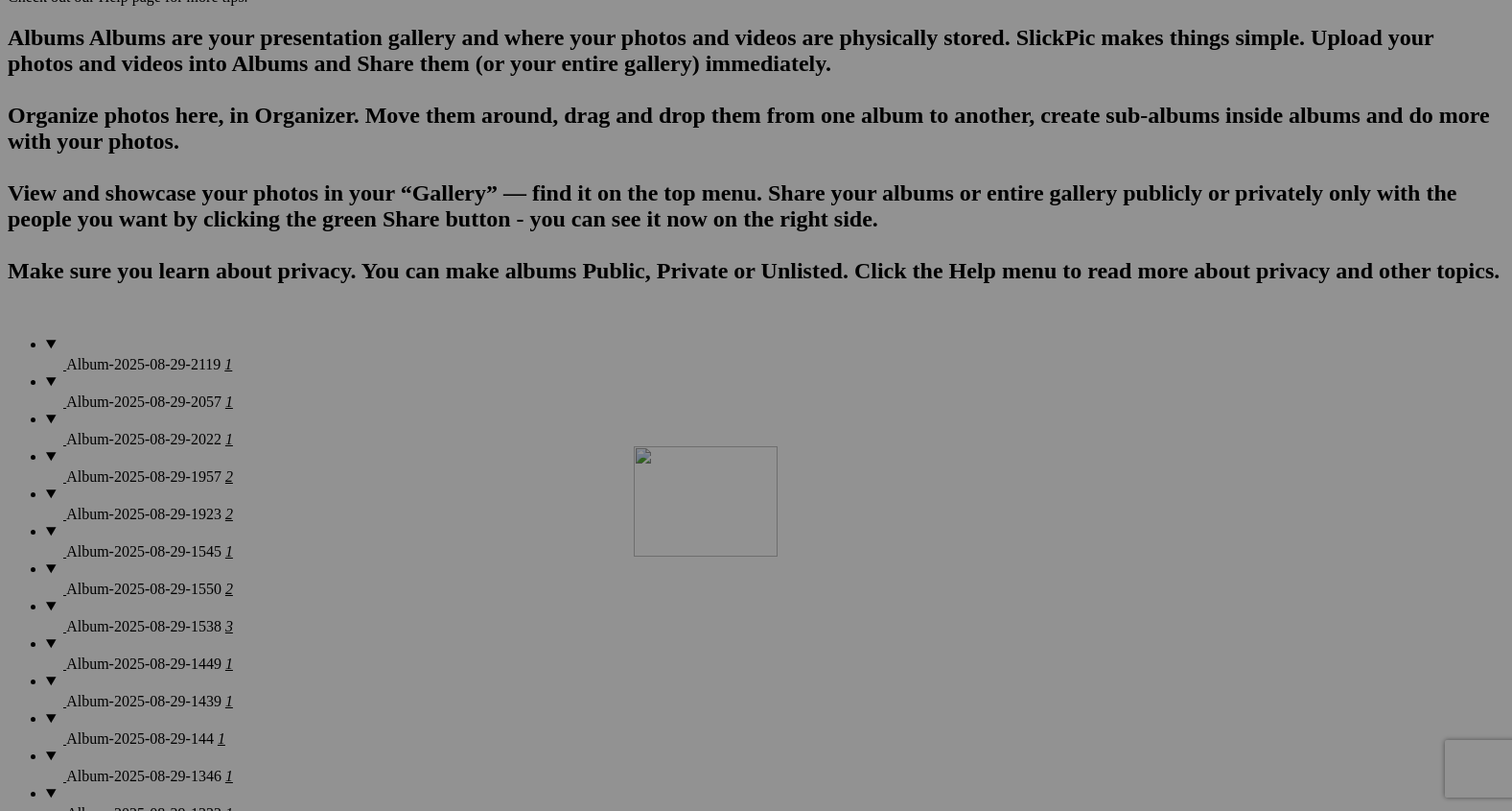
drag, startPoint x: 860, startPoint y: 321, endPoint x: 975, endPoint y: 725, distance: 420.0
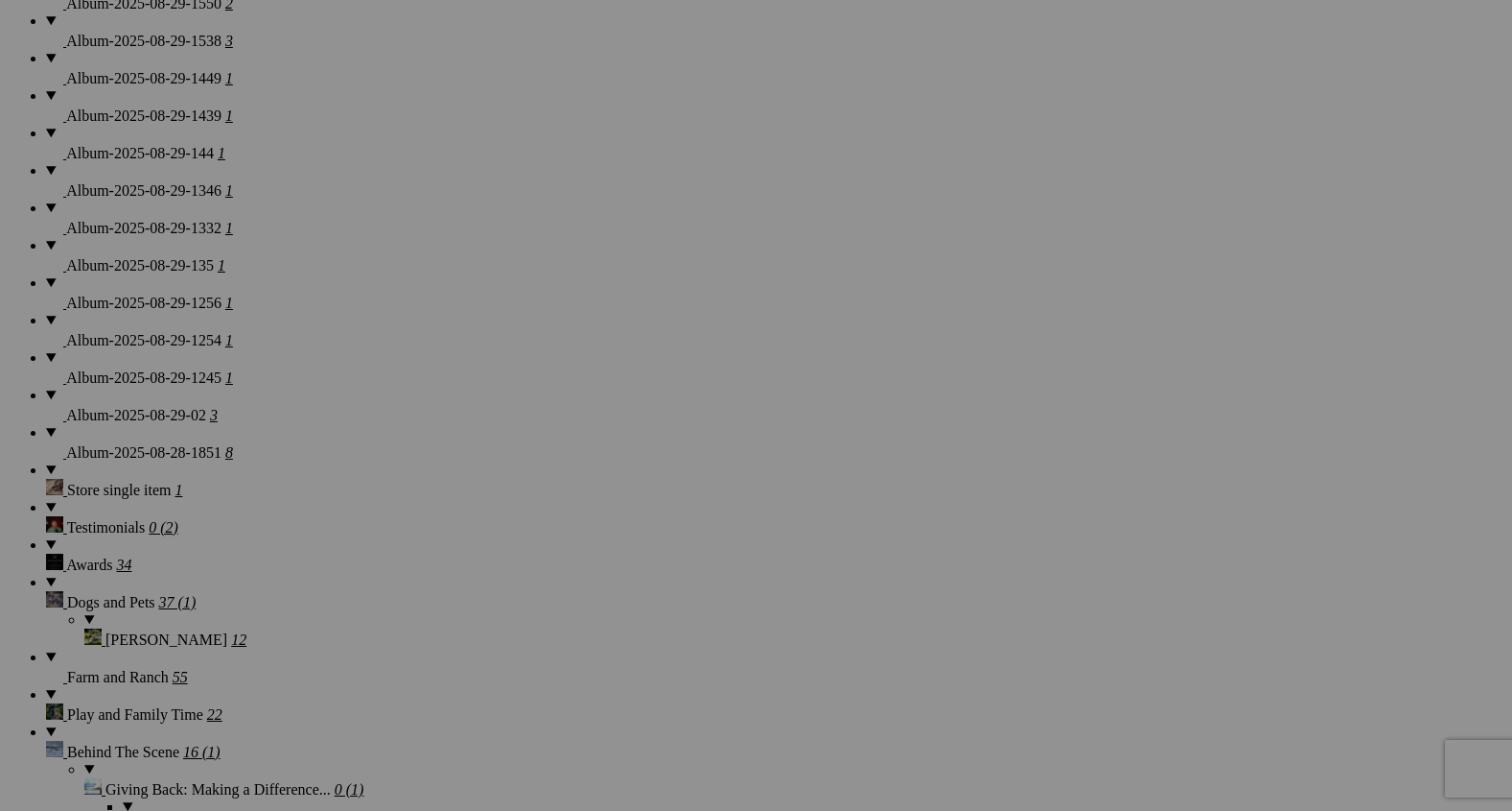
scroll to position [1834, 0]
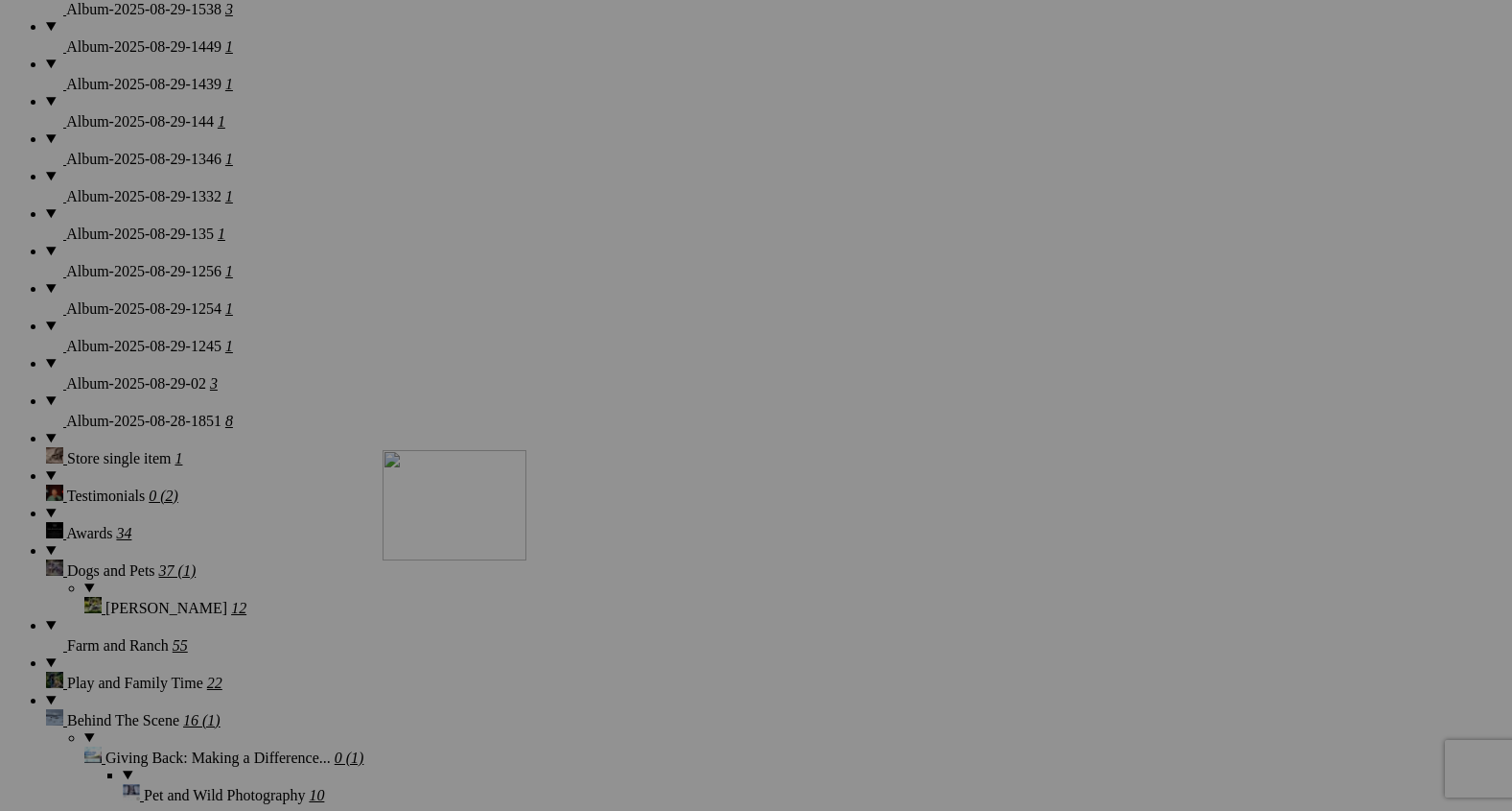
drag, startPoint x: 883, startPoint y: 215, endPoint x: 649, endPoint y: 615, distance: 463.4
drag, startPoint x: 883, startPoint y: 468, endPoint x: 488, endPoint y: 637, distance: 429.6
drag, startPoint x: 839, startPoint y: 461, endPoint x: 431, endPoint y: 636, distance: 443.9
drag, startPoint x: 866, startPoint y: 458, endPoint x: 287, endPoint y: 622, distance: 601.8
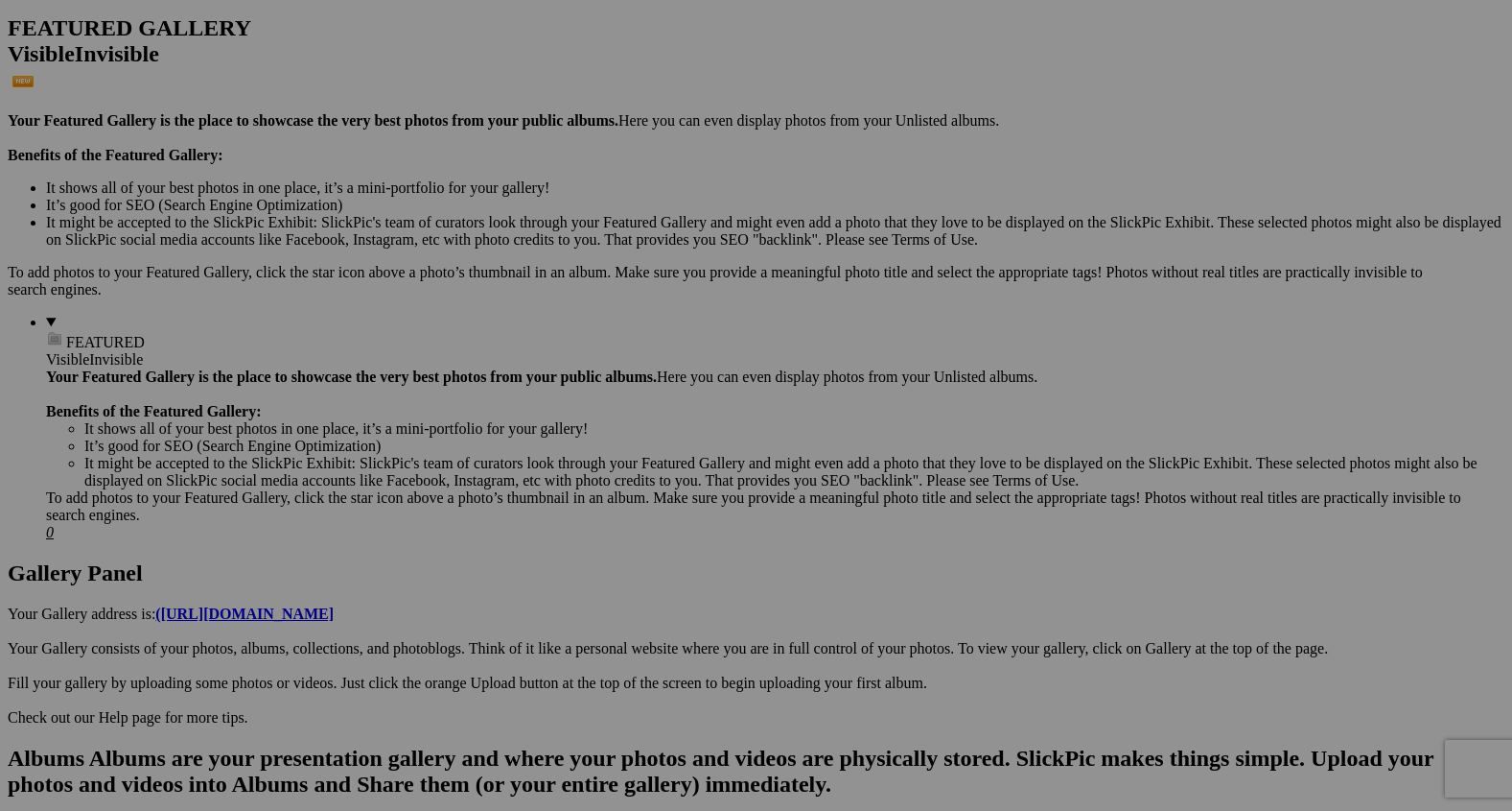
scroll to position [0, 0]
